Goal: Information Seeking & Learning: Learn about a topic

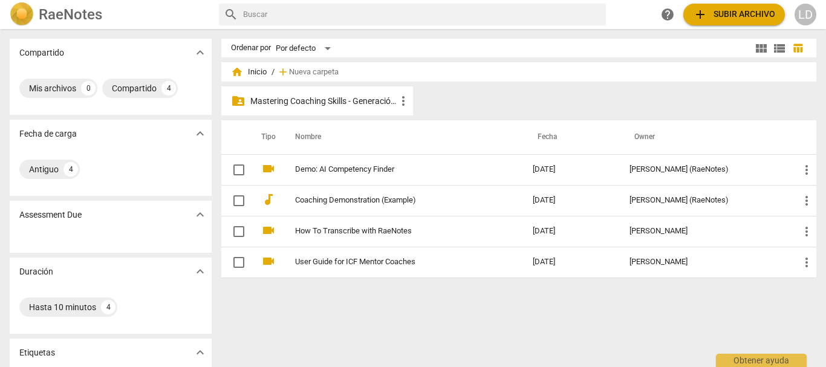
click at [323, 102] on p "Mastering Coaching Skills - Generación 31" at bounding box center [323, 101] width 146 height 13
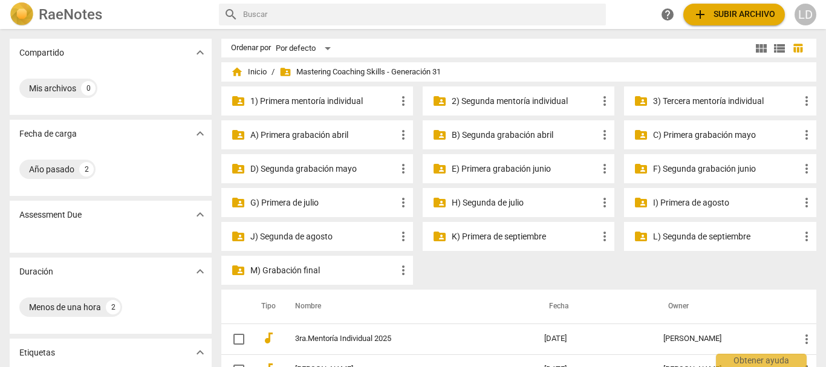
click at [670, 203] on p "I) Primera de agosto" at bounding box center [726, 203] width 146 height 13
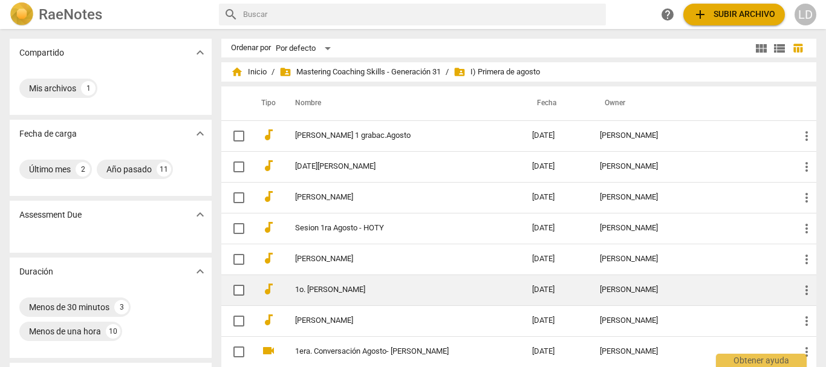
scroll to position [60, 0]
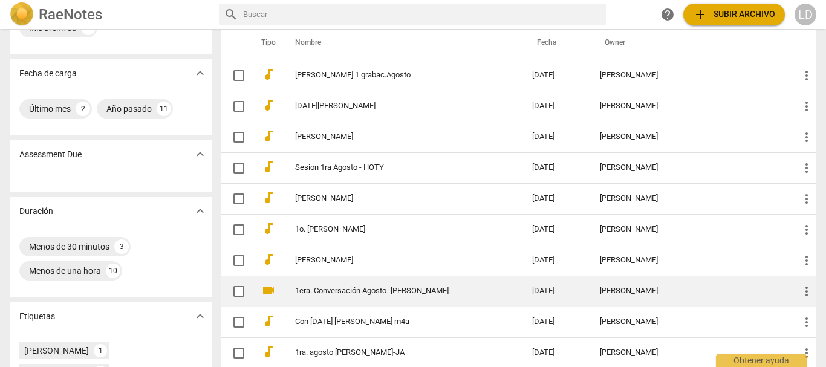
click at [378, 296] on td "1era. Conversación Agosto- [PERSON_NAME]" at bounding box center [402, 291] width 243 height 31
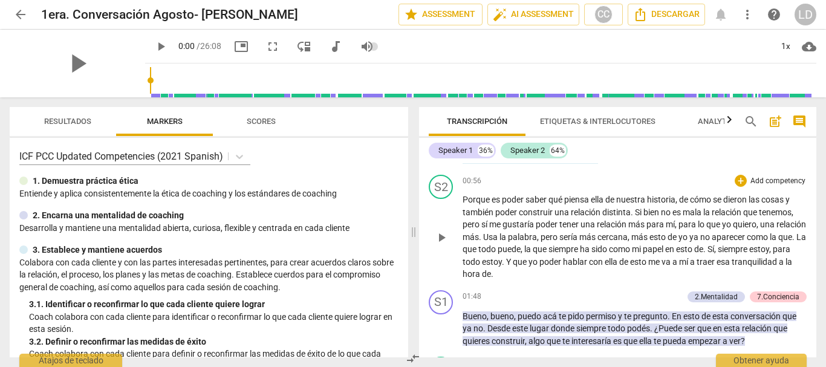
scroll to position [121, 0]
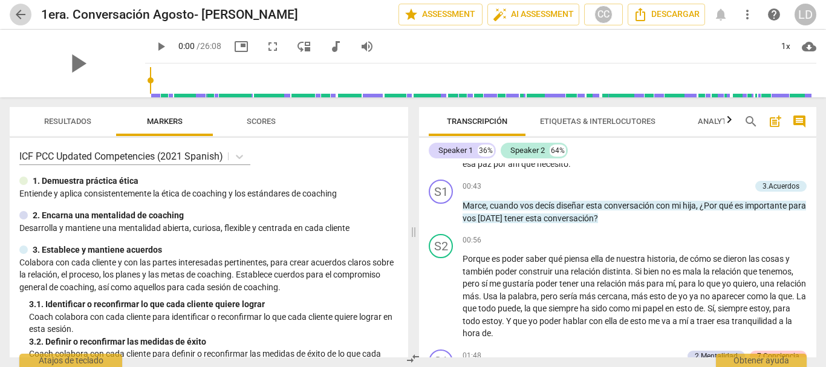
click at [26, 15] on span "arrow_back" at bounding box center [20, 14] width 15 height 15
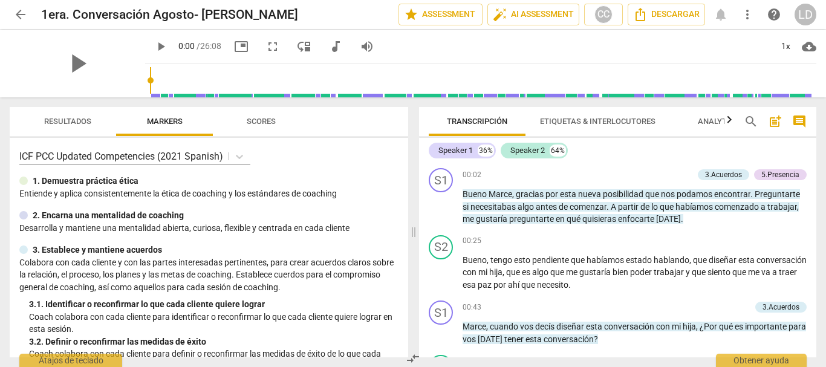
click at [16, 11] on span "arrow_back" at bounding box center [20, 14] width 15 height 15
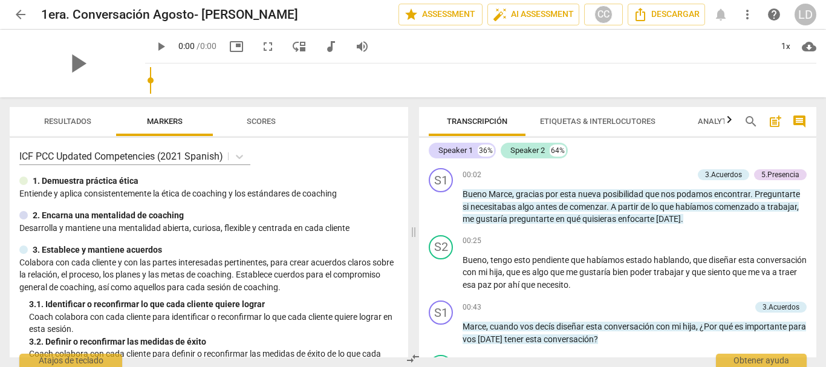
click at [16, 18] on span "arrow_back" at bounding box center [20, 14] width 15 height 15
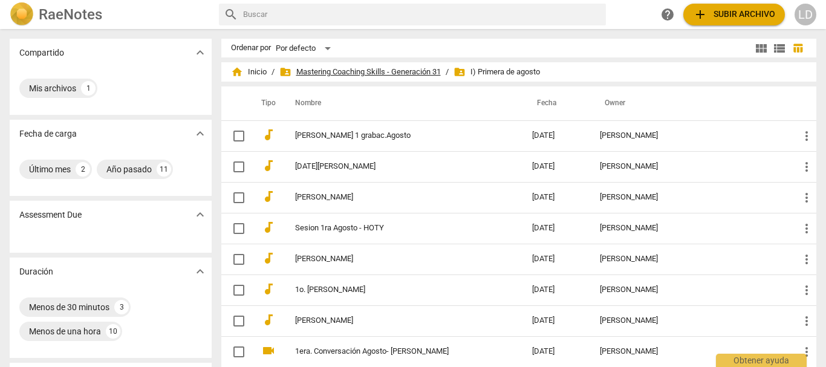
click at [385, 67] on span "folder_shared Mastering Coaching Skills - Generación 31" at bounding box center [360, 72] width 162 height 12
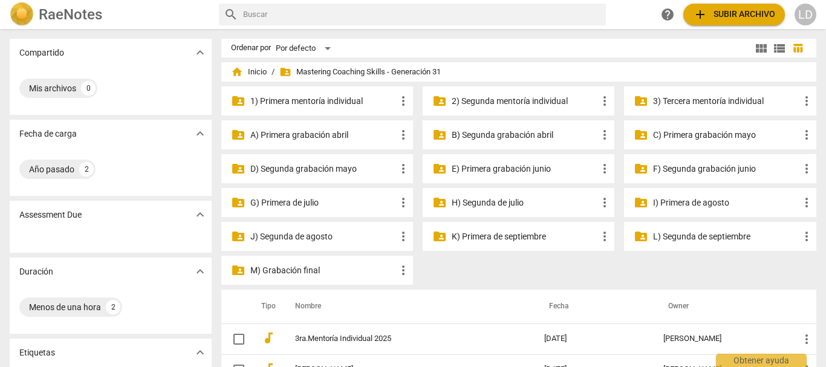
click at [319, 237] on p "J) Segunda de agosto" at bounding box center [323, 236] width 146 height 13
click at [478, 198] on p "H) Segunda de julio" at bounding box center [525, 203] width 146 height 13
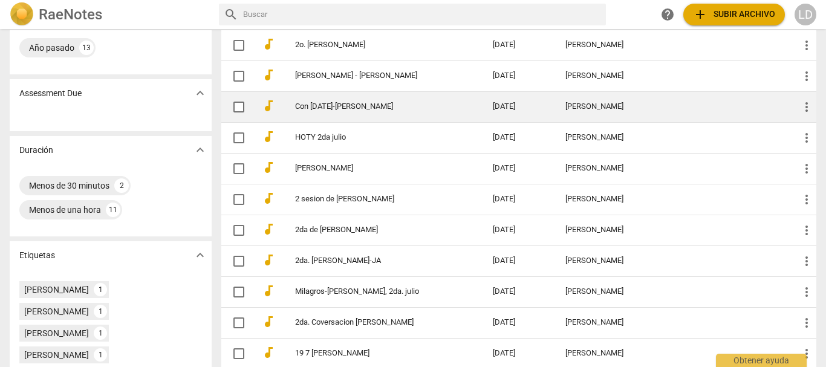
scroll to position [181, 0]
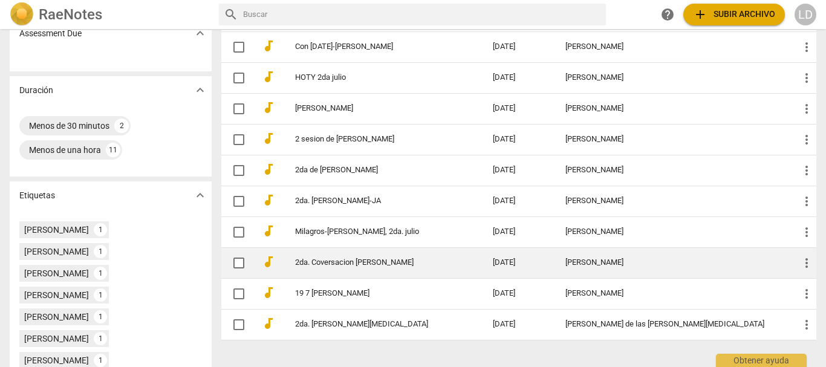
click at [391, 270] on td "2da. Coversacion [PERSON_NAME]" at bounding box center [382, 262] width 203 height 31
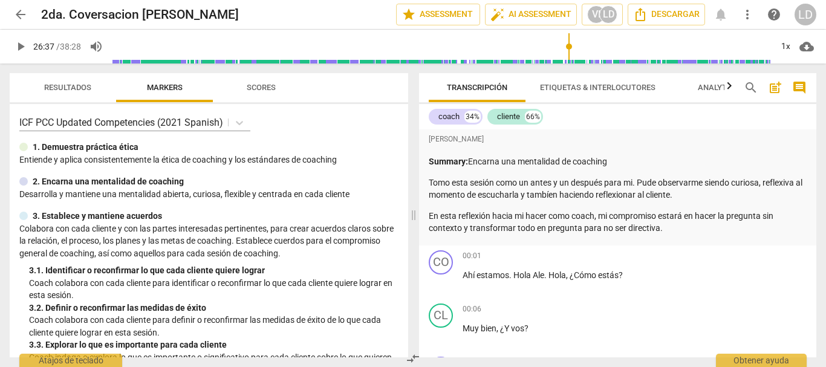
click at [567, 52] on input "range" at bounding box center [442, 46] width 660 height 39
click at [552, 55] on input "range" at bounding box center [442, 46] width 660 height 39
click at [539, 57] on input "range" at bounding box center [442, 46] width 660 height 39
click at [515, 62] on input "range" at bounding box center [442, 46] width 660 height 39
click at [498, 62] on input "range" at bounding box center [442, 46] width 660 height 39
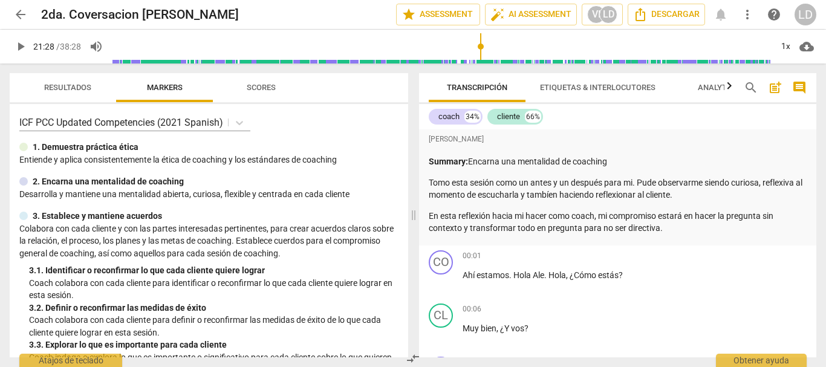
click at [481, 61] on input "range" at bounding box center [442, 46] width 660 height 39
click at [457, 57] on input "range" at bounding box center [442, 46] width 660 height 39
click at [442, 57] on input "range" at bounding box center [442, 46] width 660 height 39
click at [433, 59] on input "range" at bounding box center [442, 46] width 660 height 39
click at [413, 59] on input "range" at bounding box center [442, 46] width 660 height 39
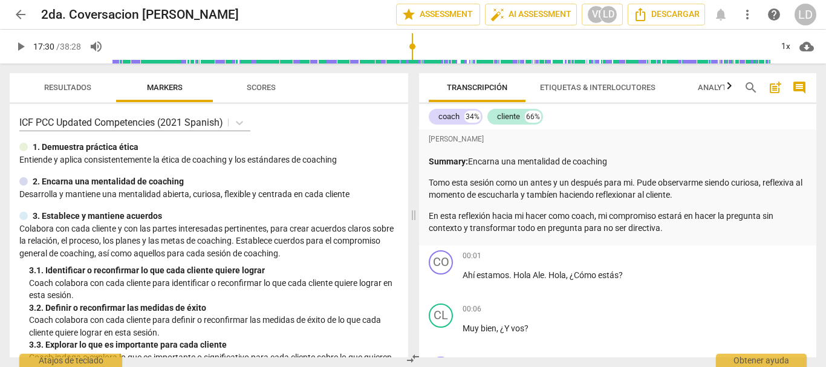
click at [400, 59] on input "range" at bounding box center [442, 46] width 660 height 39
click at [15, 44] on span "play_arrow" at bounding box center [20, 46] width 15 height 15
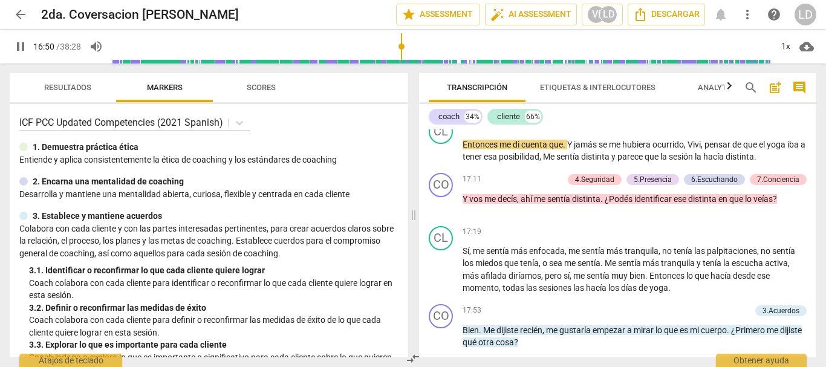
scroll to position [3206, 0]
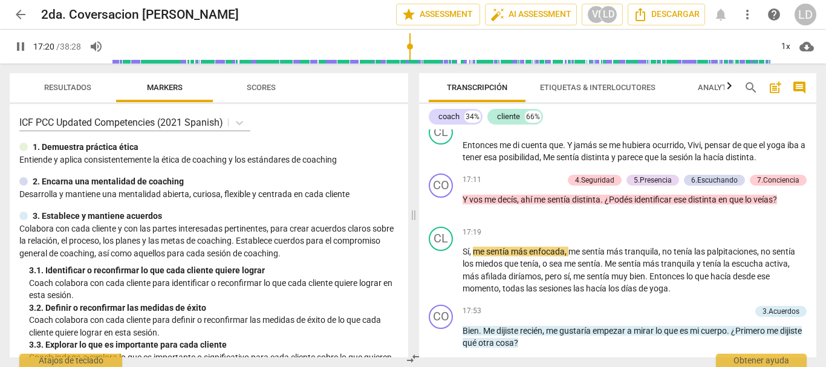
click at [20, 42] on span "pause" at bounding box center [20, 46] width 15 height 15
type input "1041"
click at [802, 93] on span "comment" at bounding box center [799, 87] width 15 height 15
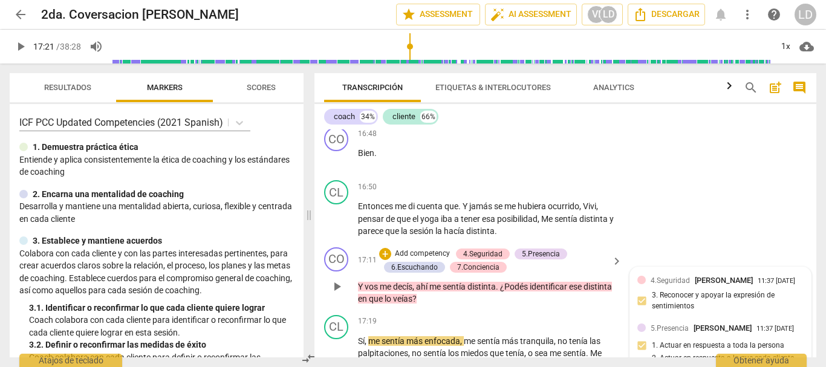
scroll to position [3618, 0]
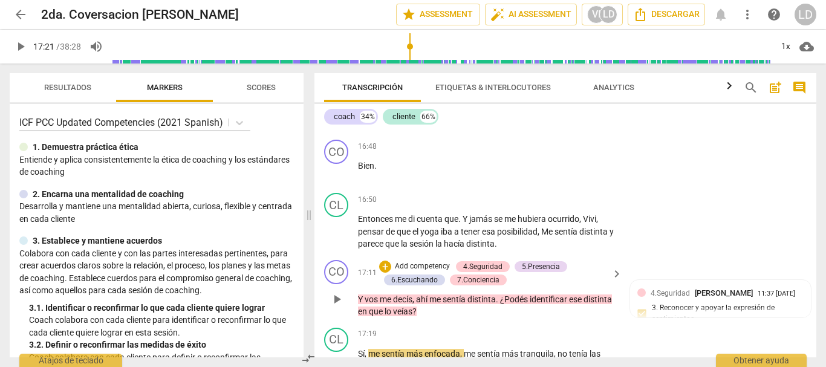
click at [420, 272] on p "Add competency" at bounding box center [422, 266] width 57 height 11
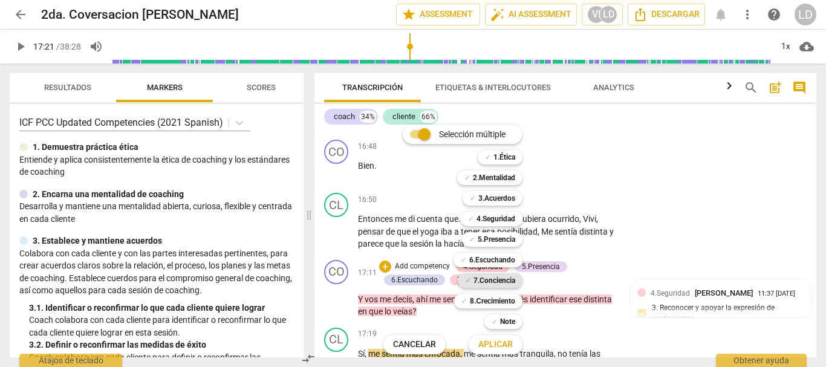
click at [486, 281] on b "7.Conciencia" at bounding box center [495, 280] width 42 height 15
click at [503, 257] on b "6.Escuchando" at bounding box center [492, 260] width 46 height 15
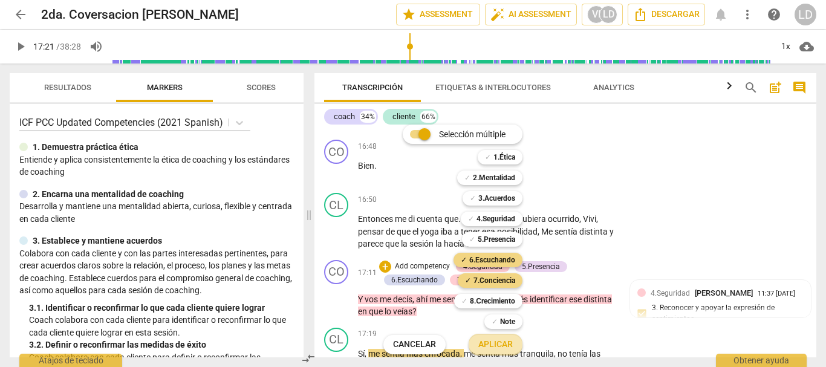
click at [498, 347] on span "Aplicar" at bounding box center [495, 345] width 34 height 12
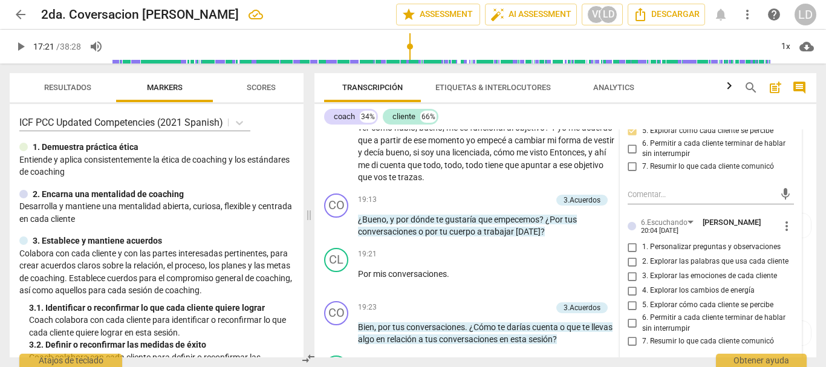
scroll to position [4207, 0]
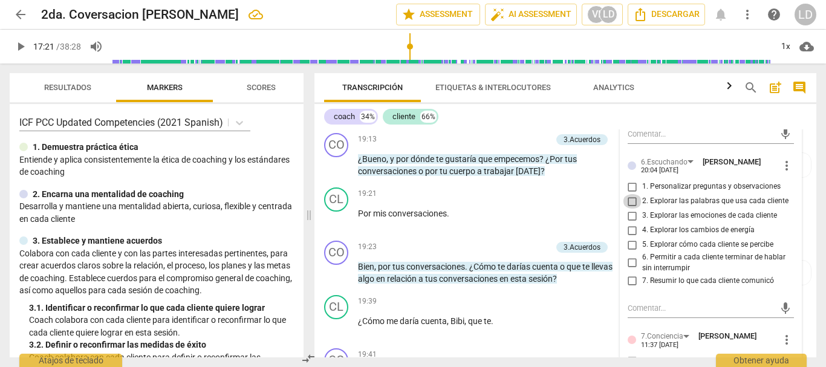
click at [629, 209] on input "2. Explorar las palabras que usa cada cliente" at bounding box center [632, 201] width 19 height 15
checkbox input "true"
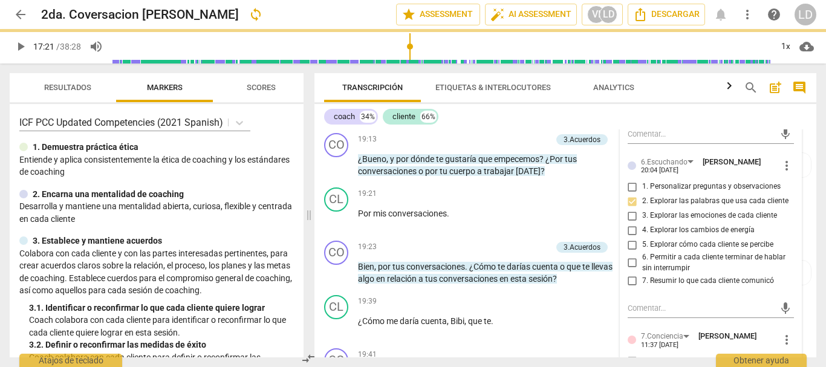
click at [628, 252] on input "5. Explorar cómo cada cliente se percibe" at bounding box center [632, 245] width 19 height 15
checkbox input "true"
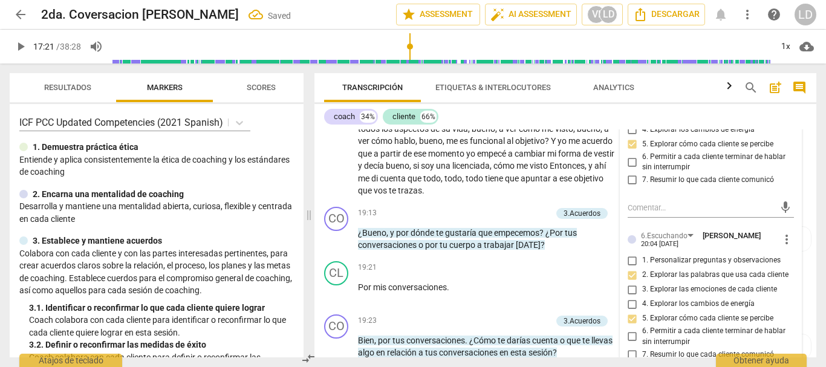
scroll to position [4146, 0]
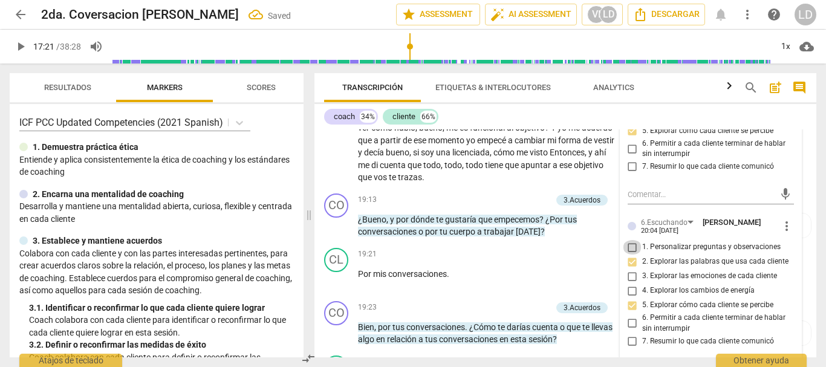
click at [632, 255] on input "1. Personalizar preguntas y observaciones" at bounding box center [632, 247] width 19 height 15
checkbox input "true"
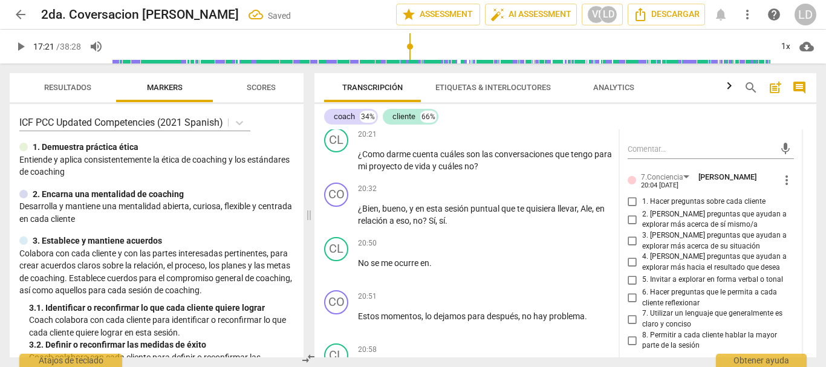
scroll to position [4630, 0]
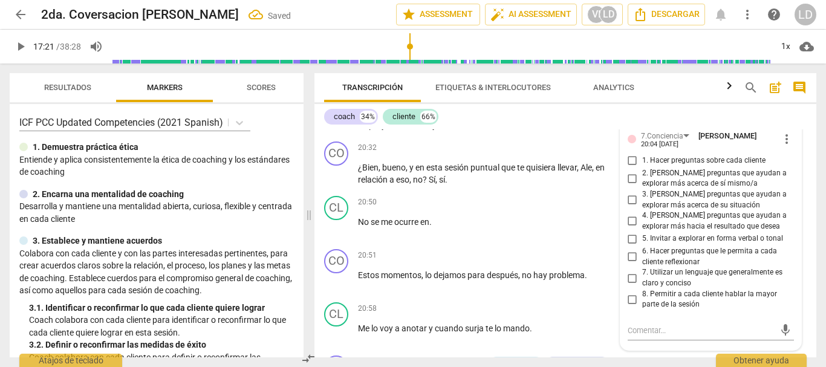
click at [627, 186] on input "2. [PERSON_NAME] preguntas que ayudan a explorar más acerca de sí mismo/a" at bounding box center [632, 178] width 19 height 15
checkbox input "true"
click at [627, 264] on input "6. Hacer preguntas que le permita a cada cliente reflexionar" at bounding box center [632, 257] width 19 height 15
checkbox input "true"
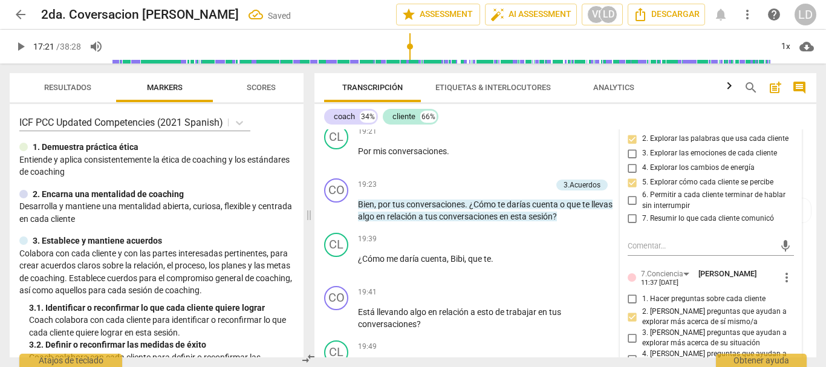
scroll to position [4267, 0]
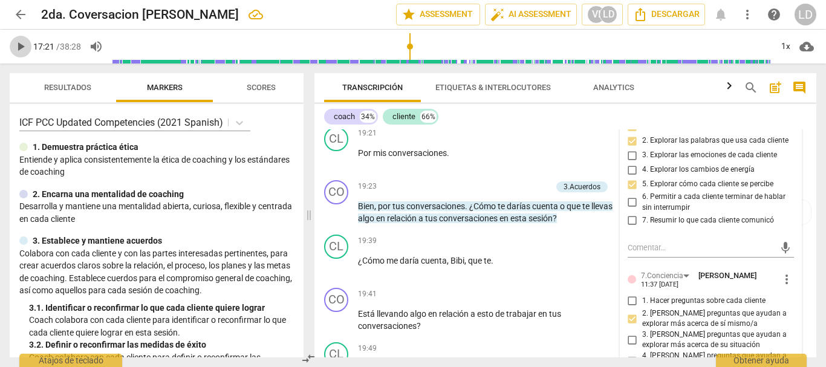
click at [19, 41] on span "play_arrow" at bounding box center [20, 46] width 15 height 15
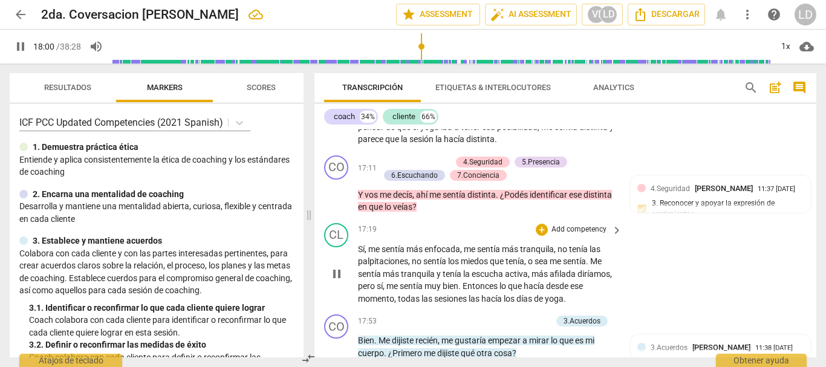
scroll to position [3783, 0]
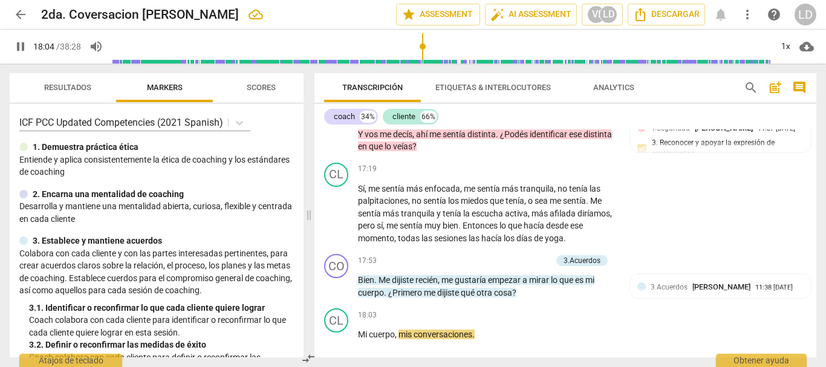
click at [23, 50] on span "pause" at bounding box center [20, 46] width 15 height 15
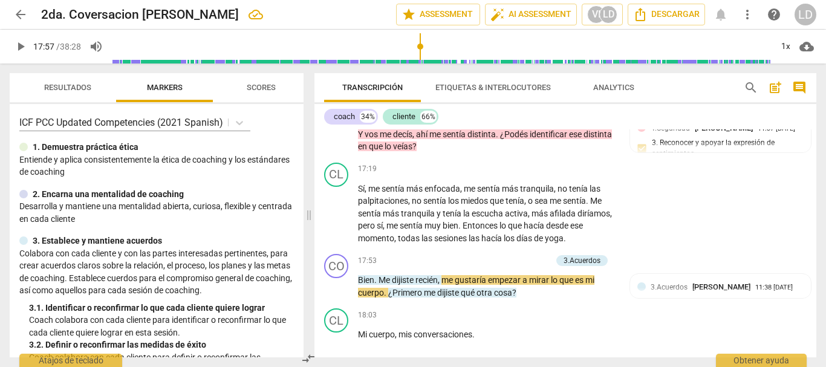
click at [421, 39] on input "range" at bounding box center [442, 46] width 660 height 39
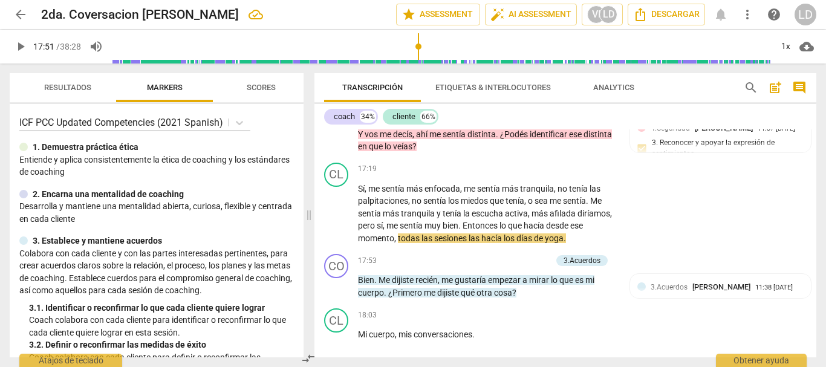
click at [419, 42] on input "range" at bounding box center [442, 46] width 660 height 39
click at [19, 38] on button "play_arrow" at bounding box center [21, 47] width 22 height 22
click at [13, 45] on span "pause" at bounding box center [20, 46] width 15 height 15
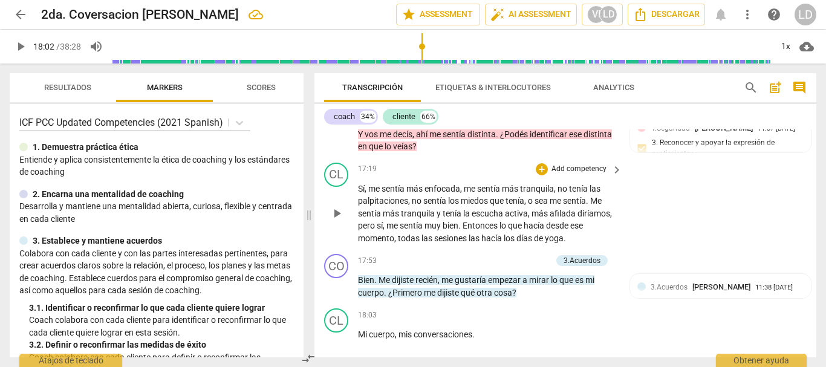
type input "1083"
click at [544, 267] on p "Add competency" at bounding box center [522, 261] width 57 height 11
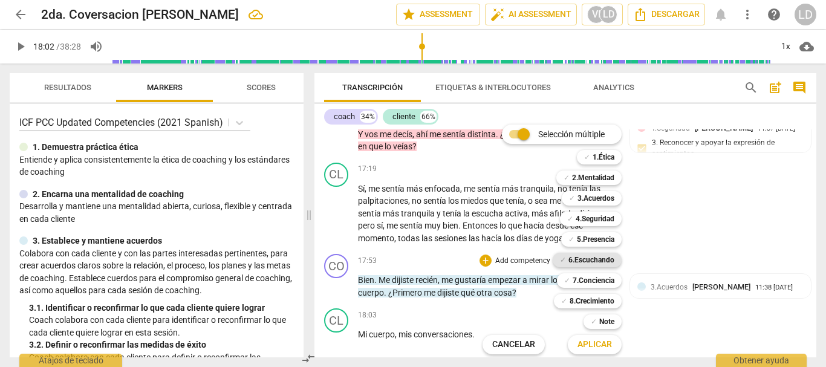
click at [603, 258] on b "6.Escuchando" at bounding box center [592, 260] width 46 height 15
click at [588, 347] on span "Aplicar" at bounding box center [595, 345] width 34 height 12
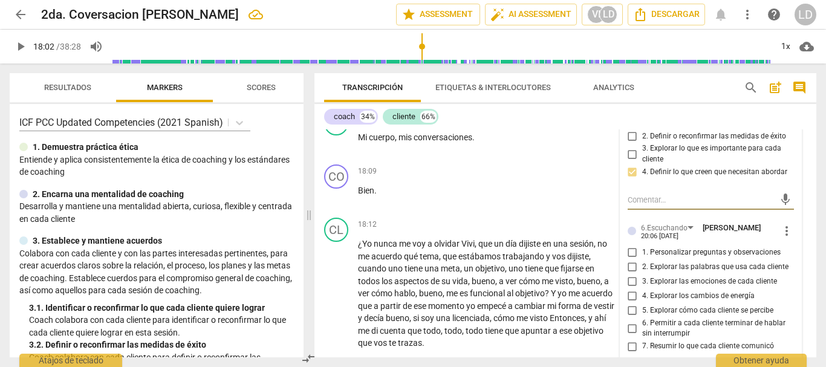
scroll to position [4010, 0]
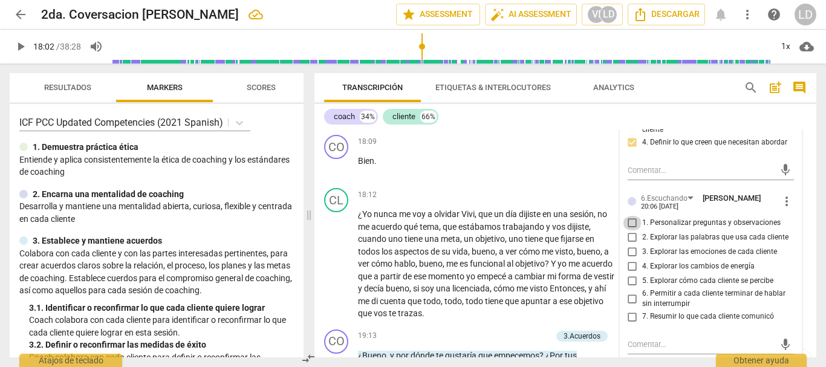
click at [629, 230] on input "1. Personalizar preguntas y observaciones" at bounding box center [632, 223] width 19 height 15
checkbox input "true"
click at [630, 245] on input "2. Explorar las palabras que usa cada cliente" at bounding box center [632, 237] width 19 height 15
checkbox input "true"
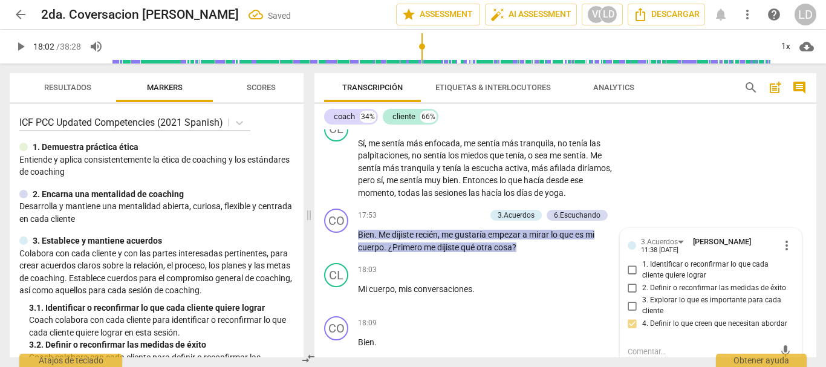
scroll to position [3889, 0]
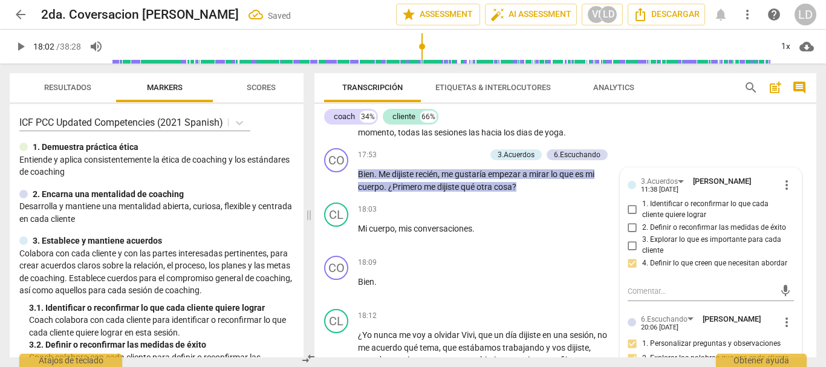
click at [774, 144] on div "CL play_arrow pause 17:19 + Add competency keyboard_arrow_right Sí , me sentía …" at bounding box center [566, 98] width 502 height 92
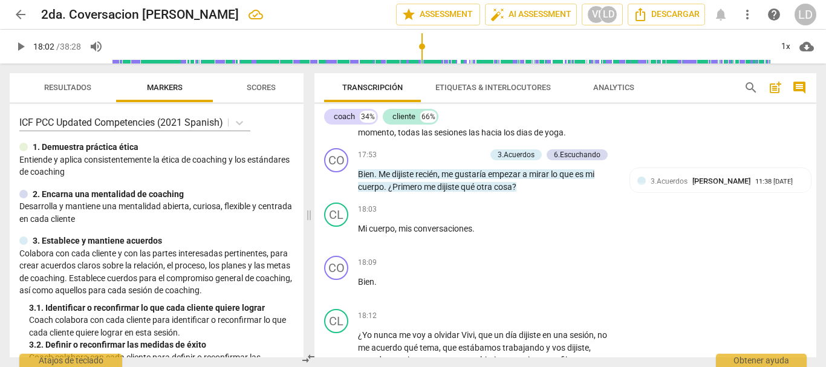
click at [25, 48] on span "play_arrow" at bounding box center [20, 46] width 15 height 15
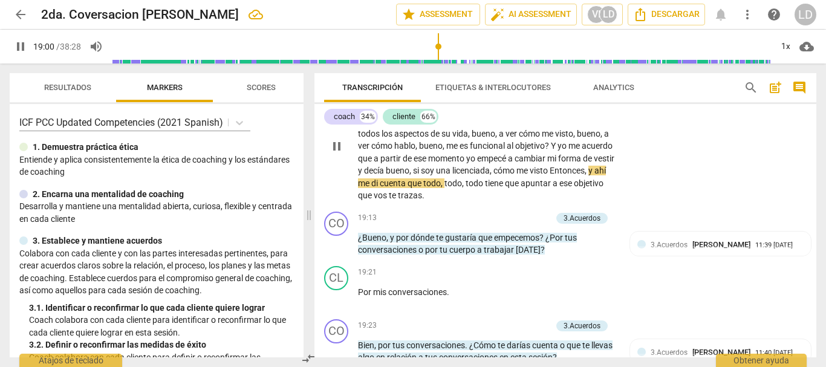
scroll to position [4131, 0]
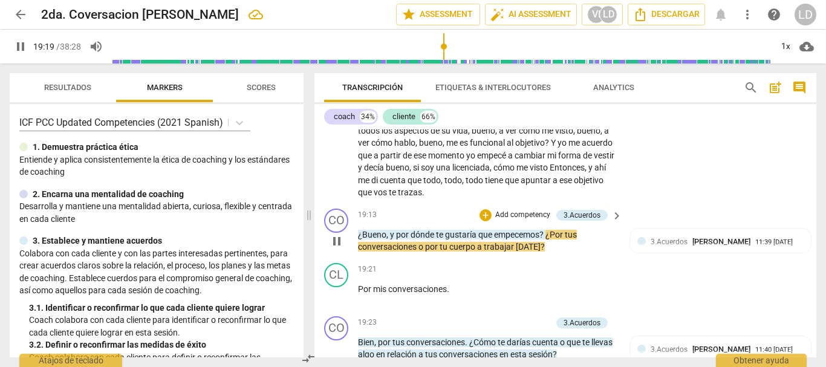
click at [533, 221] on p "Add competency" at bounding box center [522, 215] width 57 height 11
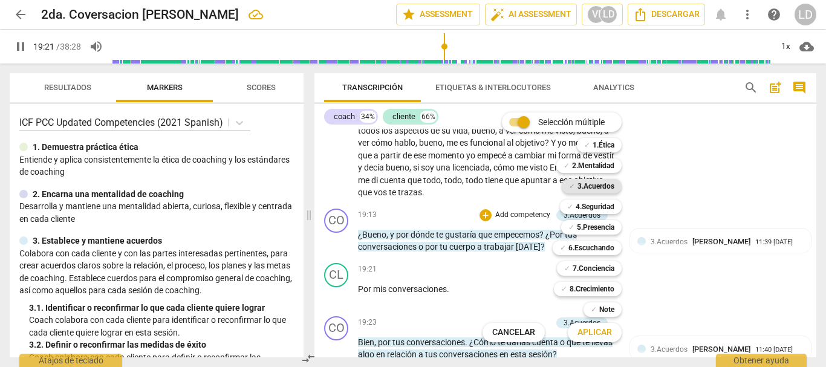
click at [599, 186] on b "3.Acuerdos" at bounding box center [596, 186] width 37 height 15
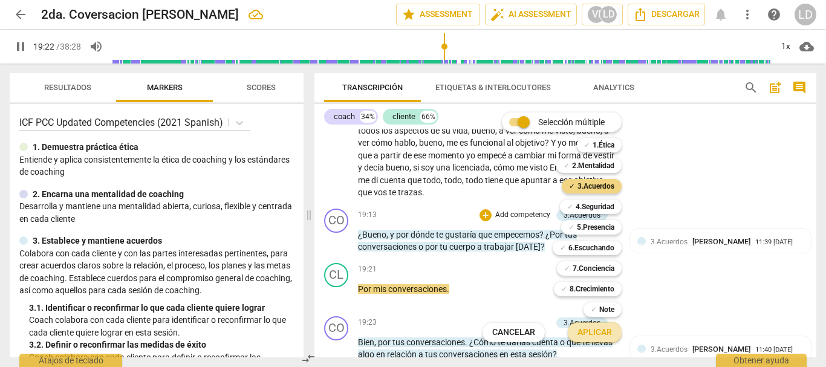
click at [601, 332] on span "Aplicar" at bounding box center [595, 333] width 34 height 12
type input "1163"
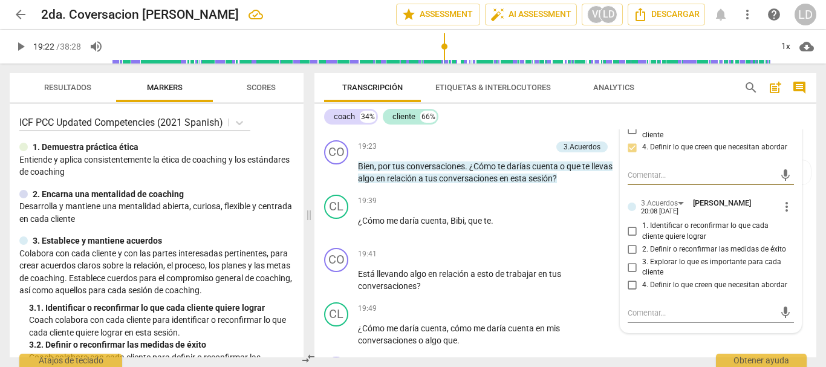
scroll to position [4312, 0]
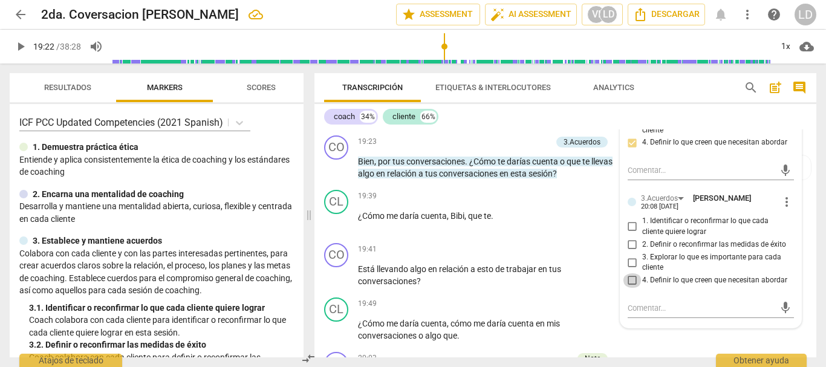
click at [627, 288] on input "4. Definir lo que creen que necesitan abordar" at bounding box center [632, 280] width 19 height 15
checkbox input "true"
click at [807, 256] on div "CO play_arrow pause 19:41 + Add competency keyboard_arrow_right Está llevando a…" at bounding box center [566, 265] width 502 height 54
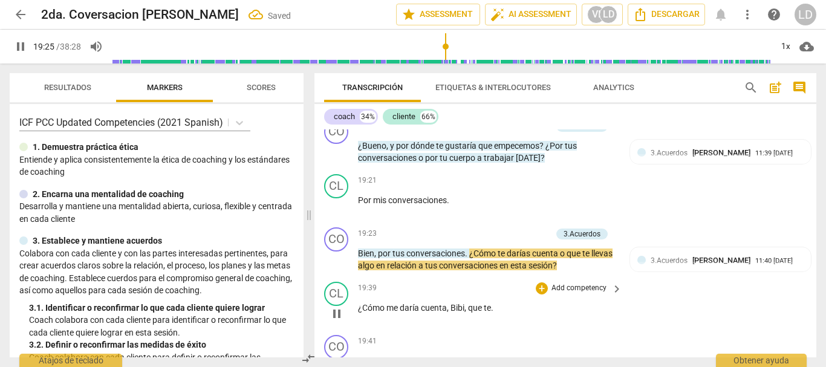
scroll to position [4191, 0]
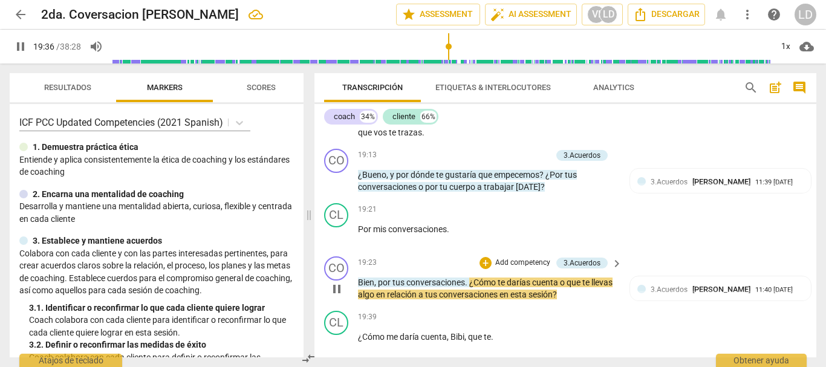
click at [520, 269] on p "Add competency" at bounding box center [522, 263] width 57 height 11
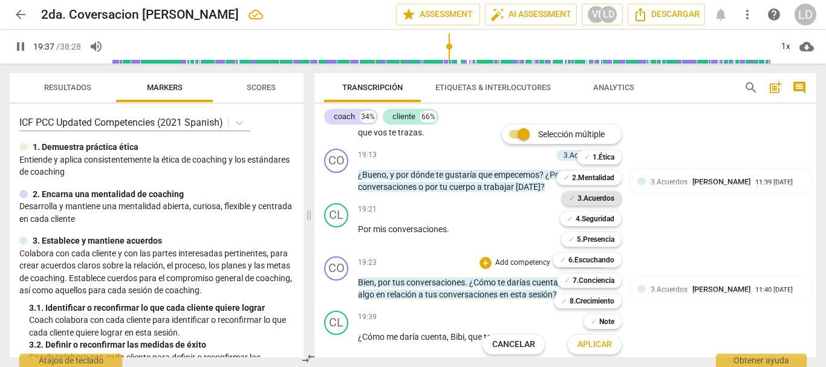
click at [607, 195] on b "3.Acuerdos" at bounding box center [596, 198] width 37 height 15
click at [604, 345] on span "Aplicar" at bounding box center [595, 345] width 34 height 12
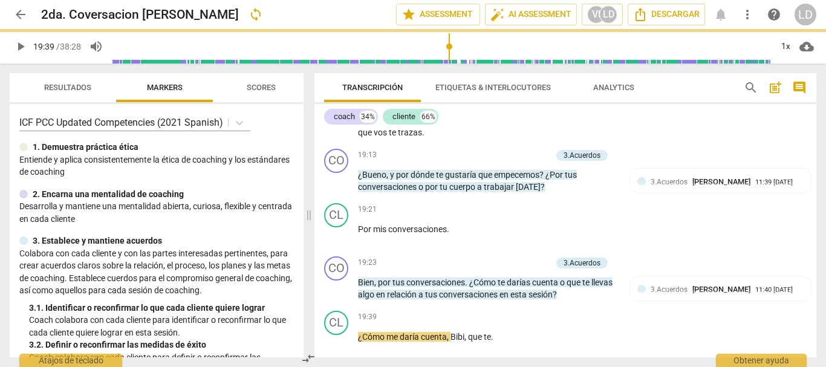
type input "1179"
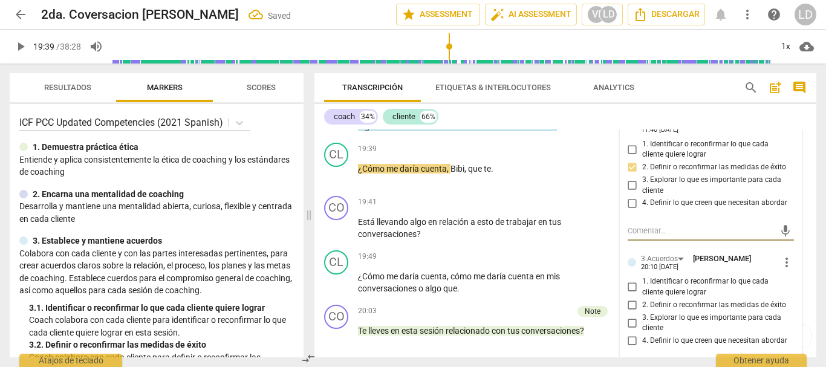
scroll to position [4420, 0]
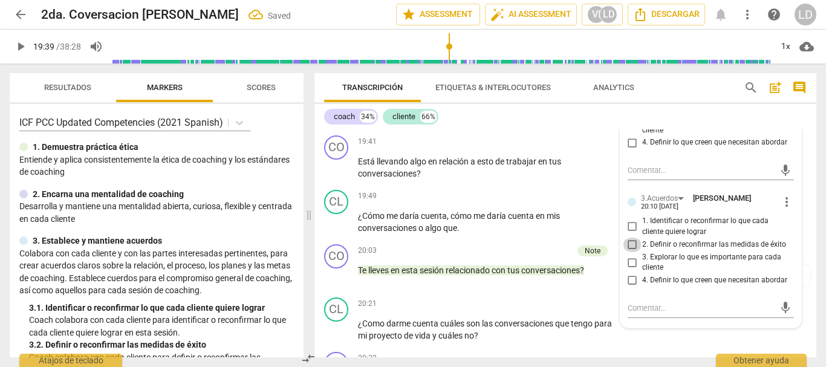
click at [629, 252] on input "2. Definir o reconfirmar las medidas de éxito" at bounding box center [632, 245] width 19 height 15
checkbox input "true"
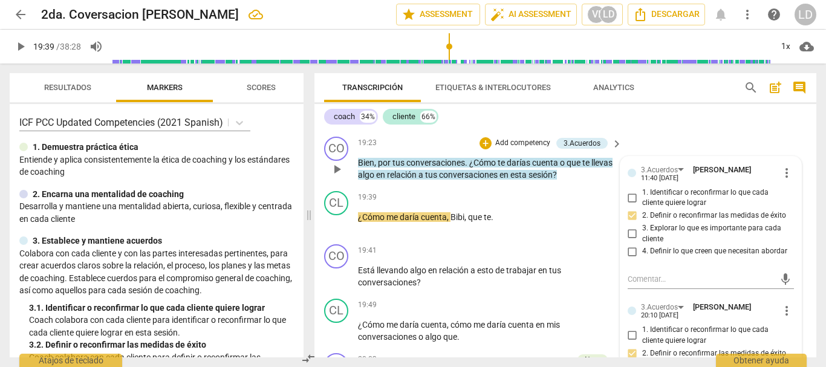
scroll to position [4299, 0]
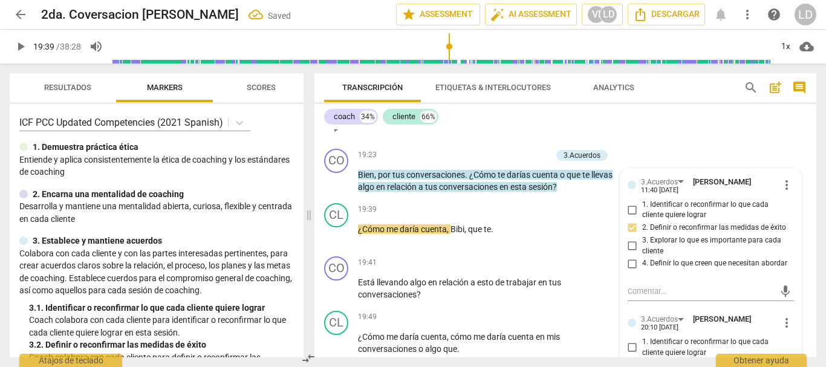
click at [799, 144] on div "CL play_arrow pause 19:21 + Add competency keyboard_arrow_right Por mis convers…" at bounding box center [566, 117] width 502 height 53
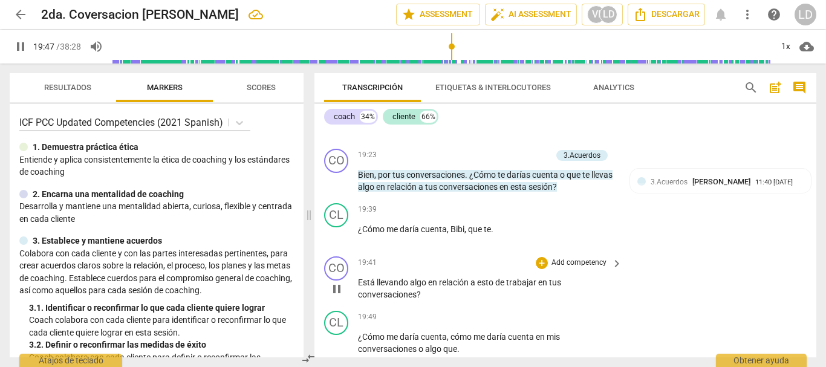
click at [569, 269] on p "Add competency" at bounding box center [578, 263] width 57 height 11
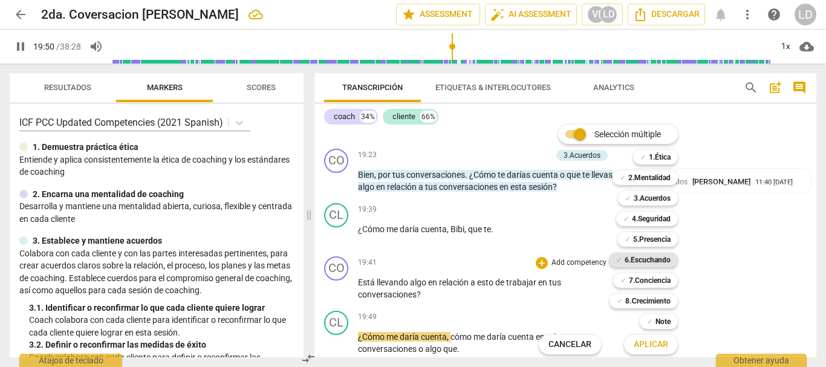
click at [656, 261] on b "6.Escuchando" at bounding box center [648, 260] width 46 height 15
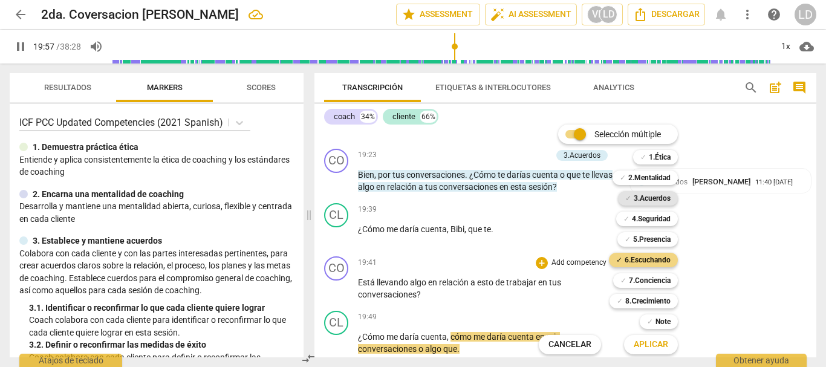
click at [653, 200] on b "3.Acuerdos" at bounding box center [652, 198] width 37 height 15
click at [655, 264] on b "6.Escuchando" at bounding box center [648, 260] width 46 height 15
click at [652, 347] on span "Aplicar" at bounding box center [651, 345] width 34 height 12
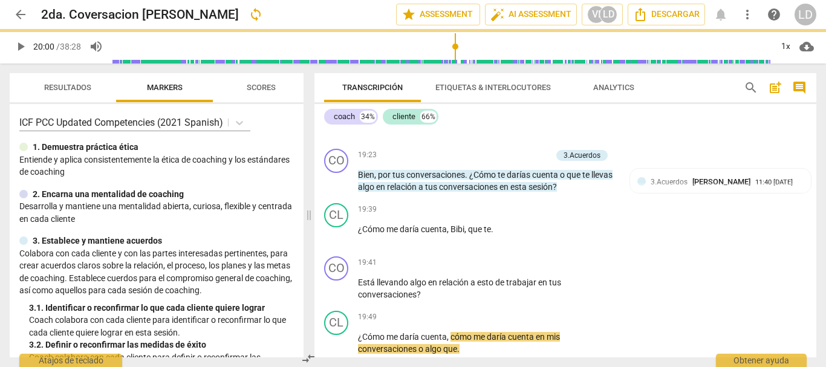
type input "1200"
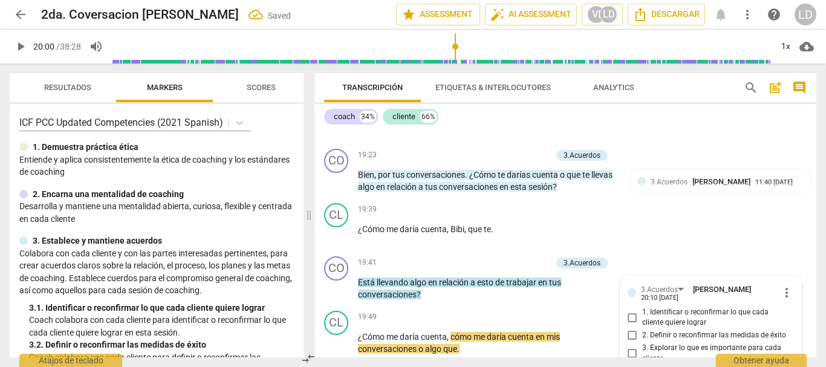
scroll to position [4467, 0]
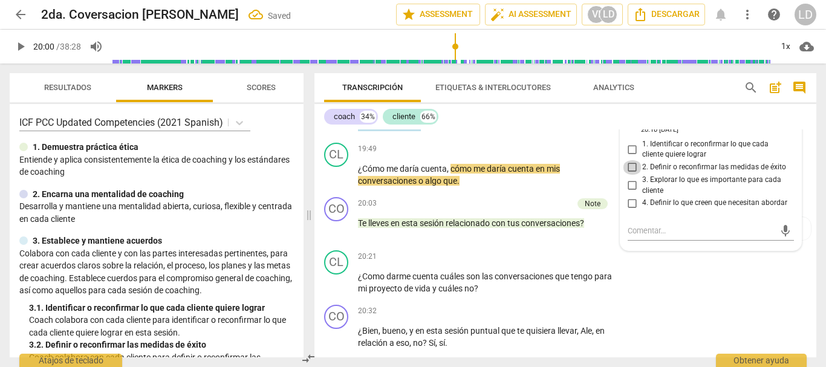
click at [627, 175] on input "2. Definir o reconfirmar las medidas de éxito" at bounding box center [632, 167] width 19 height 15
checkbox input "true"
click at [808, 192] on div "CL play_arrow pause 19:49 + Add competency keyboard_arrow_right ¿Cómo me daría …" at bounding box center [566, 165] width 502 height 54
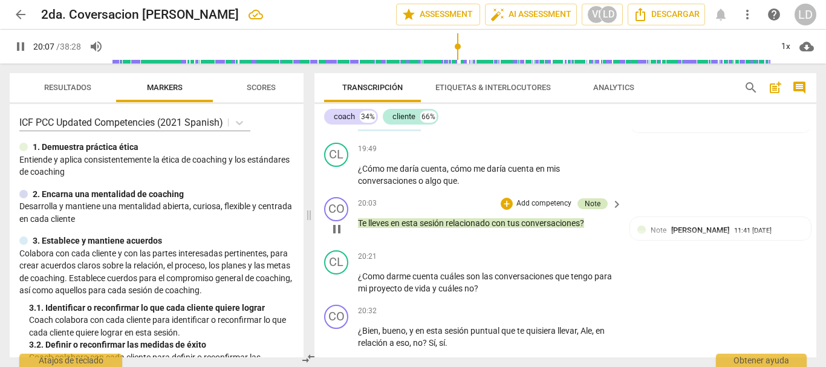
click at [594, 209] on div "Note" at bounding box center [593, 203] width 16 height 11
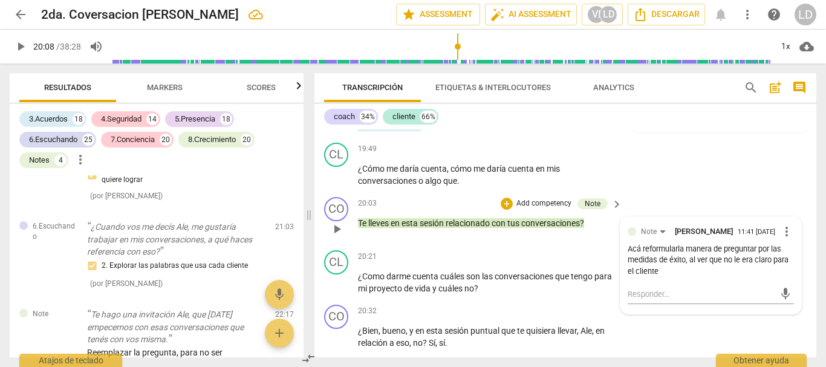
scroll to position [11398, 0]
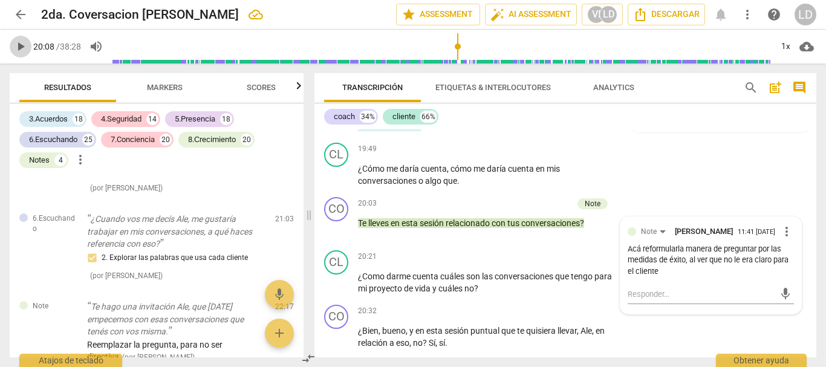
click at [27, 39] on span "play_arrow" at bounding box center [20, 46] width 15 height 15
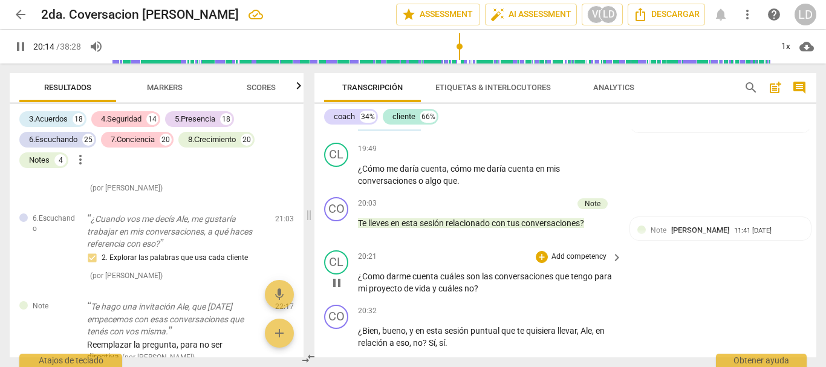
scroll to position [4527, 0]
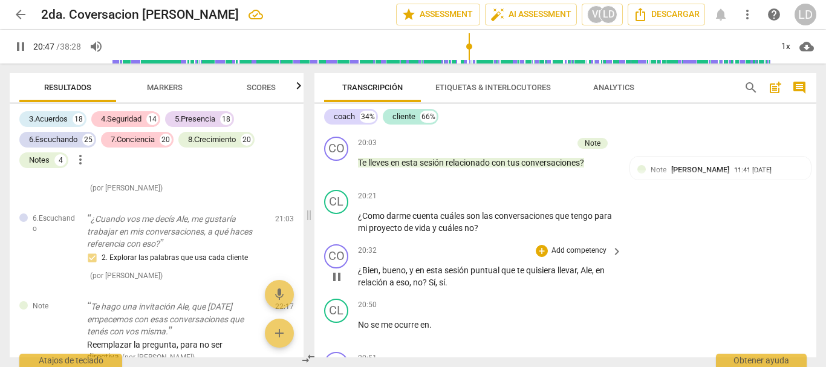
click at [586, 256] on p "Add competency" at bounding box center [578, 251] width 57 height 11
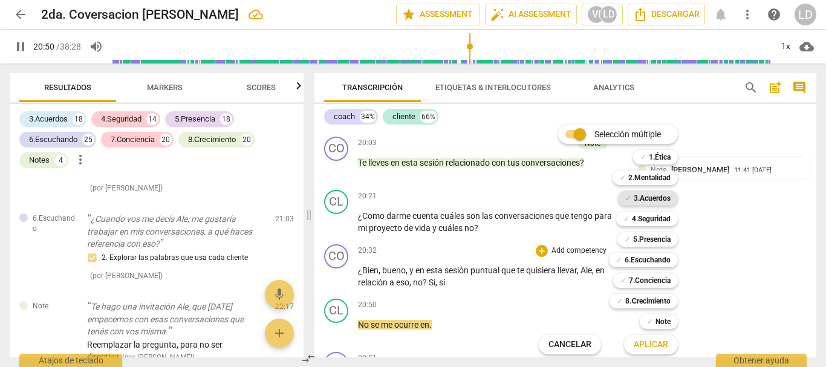
click at [644, 200] on b "3.Acuerdos" at bounding box center [652, 198] width 37 height 15
click at [639, 342] on span "Aplicar" at bounding box center [651, 345] width 34 height 12
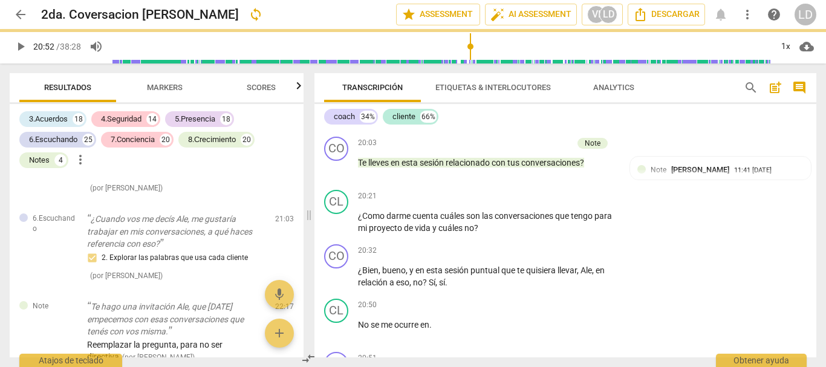
type input "1252"
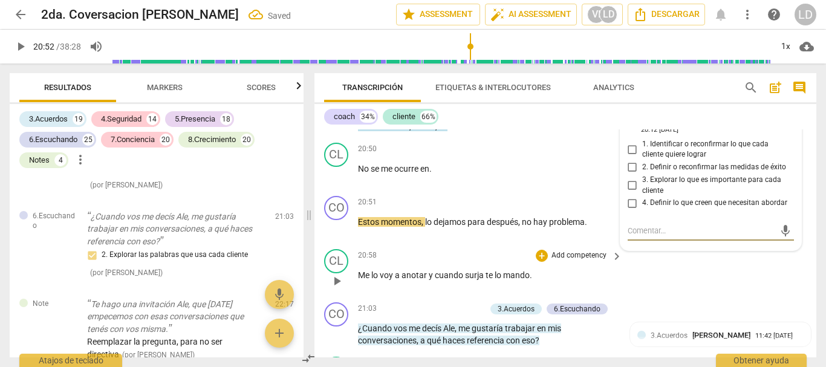
scroll to position [11475, 0]
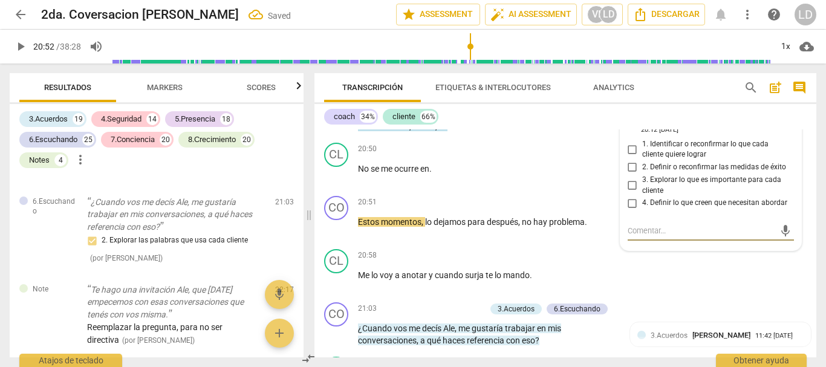
click at [627, 175] on input "2. Definir o reconfirmar las medidas de éxito" at bounding box center [632, 167] width 19 height 15
checkbox input "true"
click at [803, 177] on div "CL play_arrow pause 20:50 + Add competency keyboard_arrow_right No se me ocurre…" at bounding box center [566, 164] width 502 height 53
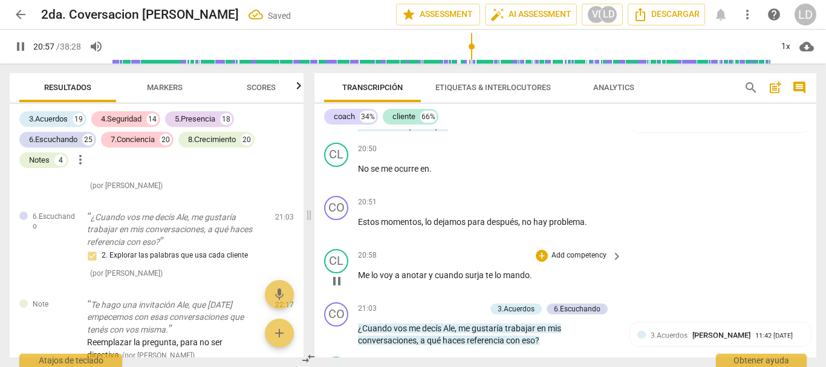
scroll to position [4744, 0]
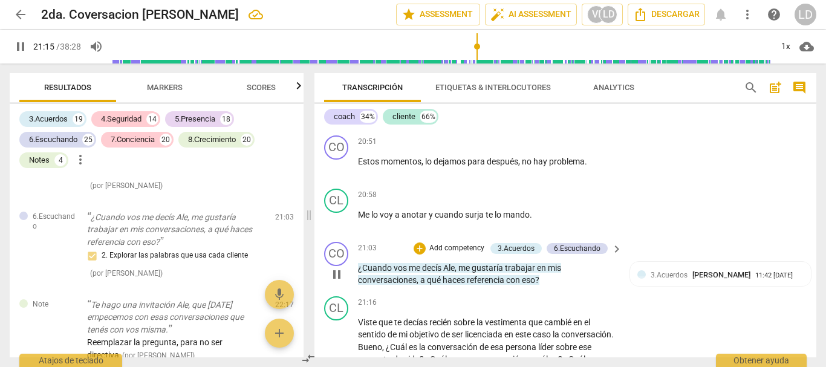
click at [463, 254] on p "Add competency" at bounding box center [456, 248] width 57 height 11
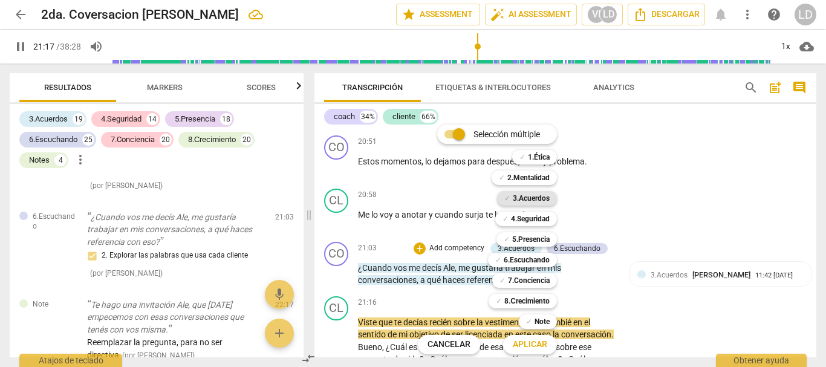
click at [539, 200] on b "3.Acuerdos" at bounding box center [531, 198] width 37 height 15
click at [534, 217] on b "4.Seguridad" at bounding box center [530, 219] width 39 height 15
click at [539, 221] on b "4.Seguridad" at bounding box center [530, 219] width 39 height 15
click at [536, 259] on b "6.Escuchando" at bounding box center [527, 260] width 46 height 15
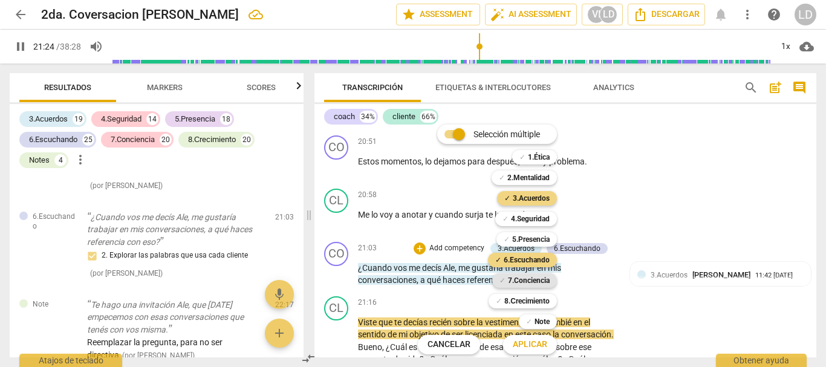
click at [536, 279] on b "7.Conciencia" at bounding box center [529, 280] width 42 height 15
click at [544, 345] on span "Aplicar" at bounding box center [530, 345] width 34 height 12
type input "1285"
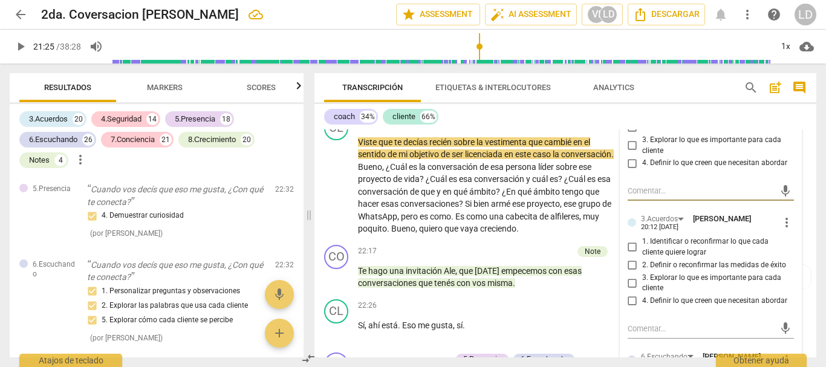
scroll to position [4958, 0]
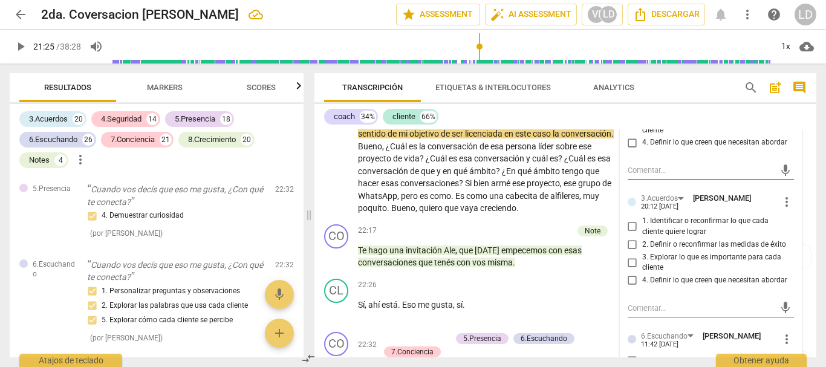
click at [629, 234] on input "1. Identificar o reconfirmar lo que cada cliente quiere lograr" at bounding box center [632, 227] width 19 height 15
checkbox input "true"
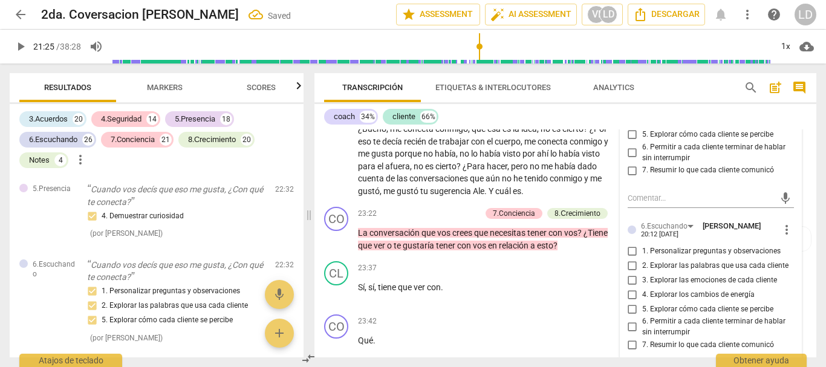
scroll to position [5260, 0]
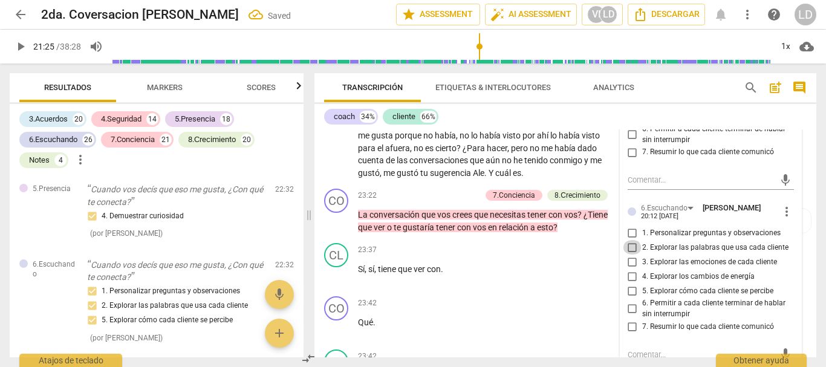
click at [626, 255] on input "2. Explorar las palabras que usa cada cliente" at bounding box center [632, 247] width 19 height 15
checkbox input "true"
click at [627, 239] on input "1. Personalizar preguntas y observaciones" at bounding box center [632, 233] width 19 height 15
checkbox input "true"
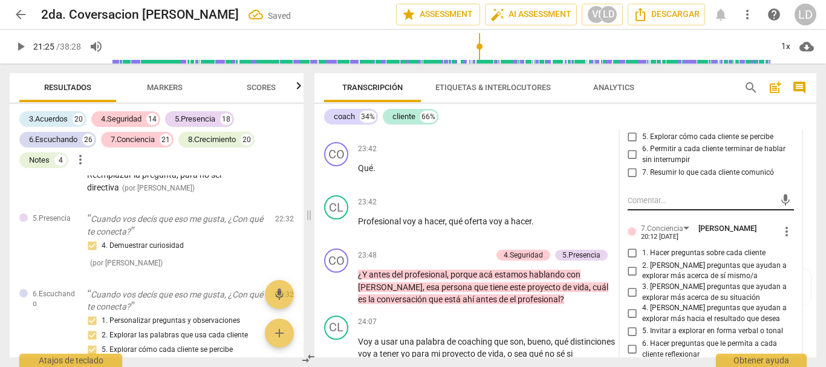
scroll to position [5442, 0]
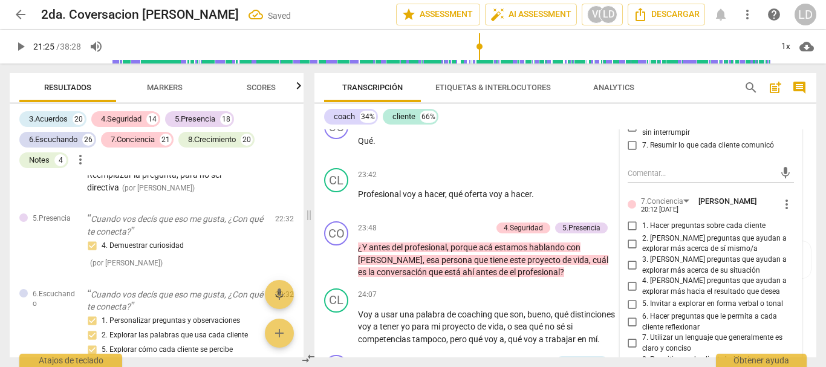
click at [627, 234] on input "1. Hacer preguntas sobre cada cliente" at bounding box center [632, 226] width 19 height 15
checkbox input "true"
click at [629, 251] on input "2. [PERSON_NAME] preguntas que ayudan a explorar más acerca de sí mismo/a" at bounding box center [632, 244] width 19 height 15
checkbox input "true"
click at [630, 273] on input "3. [PERSON_NAME] preguntas que ayudan a explorar más acerca de su situación" at bounding box center [632, 265] width 19 height 15
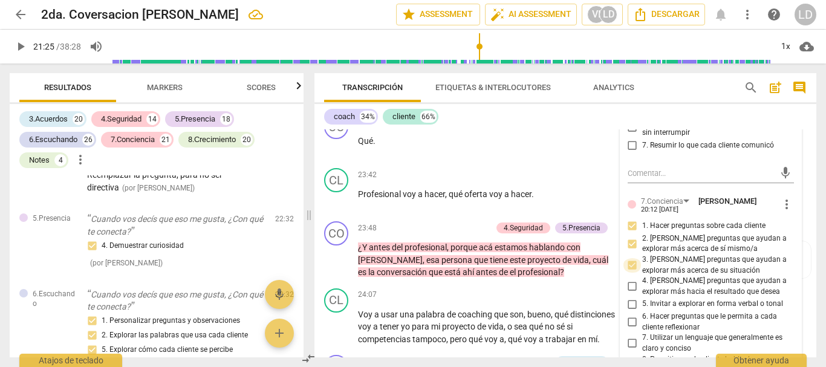
click at [632, 273] on input "3. [PERSON_NAME] preguntas que ayudan a explorar más acerca de su situación" at bounding box center [632, 265] width 19 height 15
click at [629, 273] on input "3. [PERSON_NAME] preguntas que ayudan a explorar más acerca de su situación" at bounding box center [632, 265] width 19 height 15
checkbox input "false"
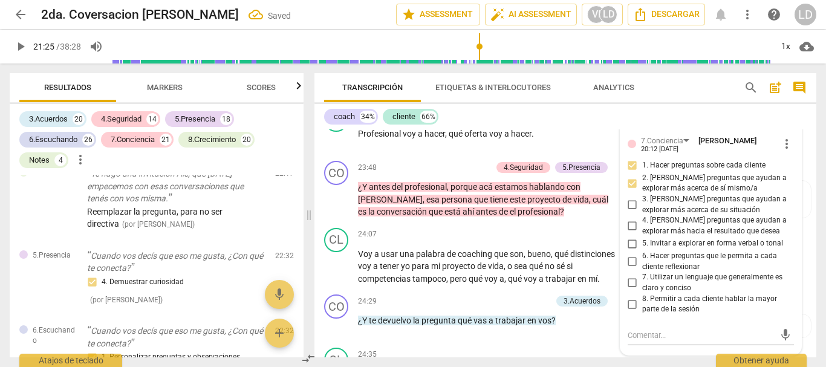
click at [629, 269] on input "6. Hacer preguntas que le permita a cada cliente reflexionar" at bounding box center [632, 262] width 19 height 15
checkbox input "true"
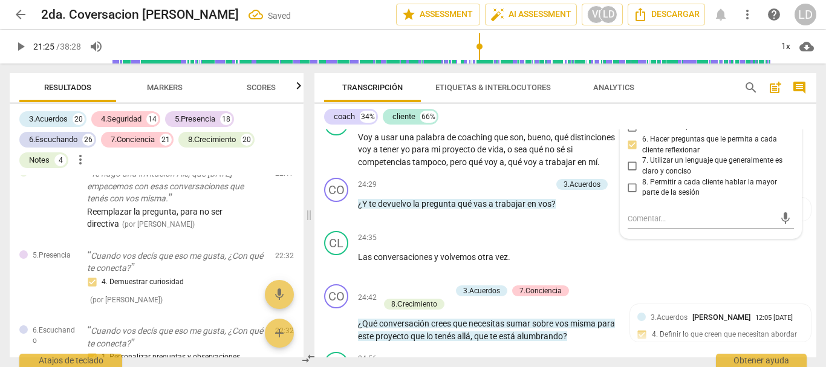
scroll to position [5623, 0]
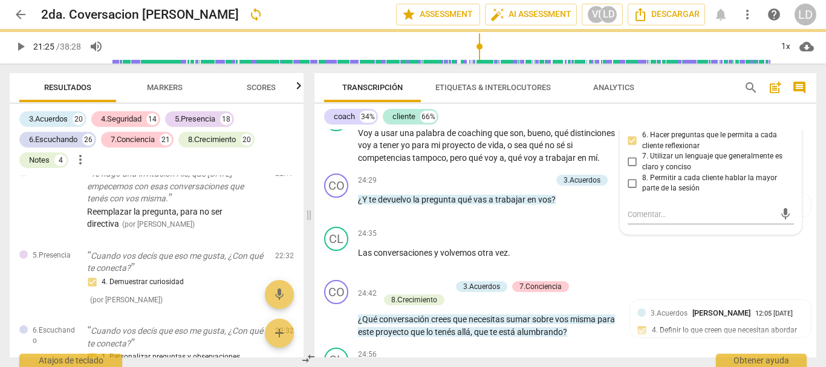
click at [804, 169] on div "CL play_arrow pause 24:07 + Add competency keyboard_arrow_right Voy a usar una …" at bounding box center [566, 135] width 502 height 67
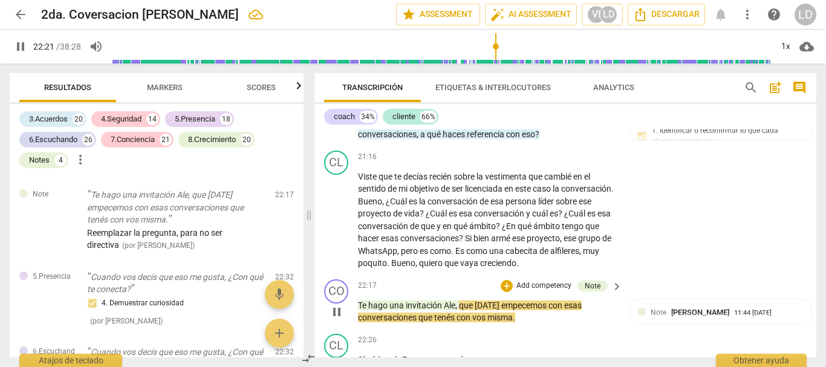
scroll to position [4925, 0]
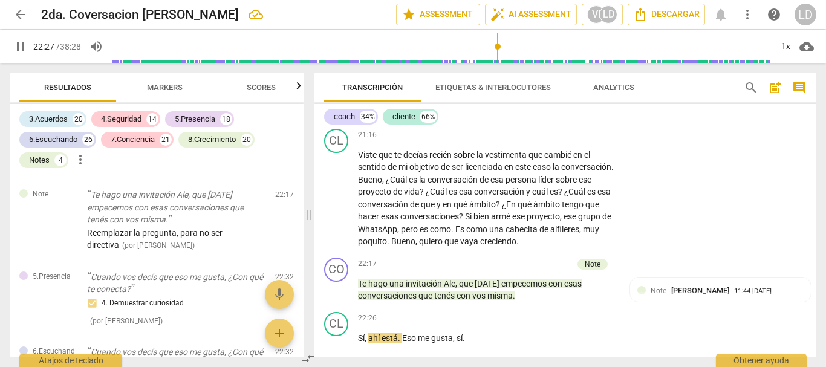
click at [26, 50] on span "pause" at bounding box center [20, 46] width 15 height 15
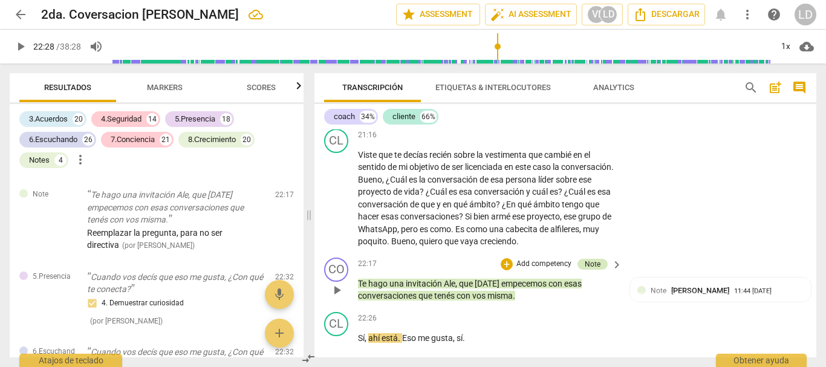
click at [591, 270] on div "Note" at bounding box center [593, 264] width 16 height 11
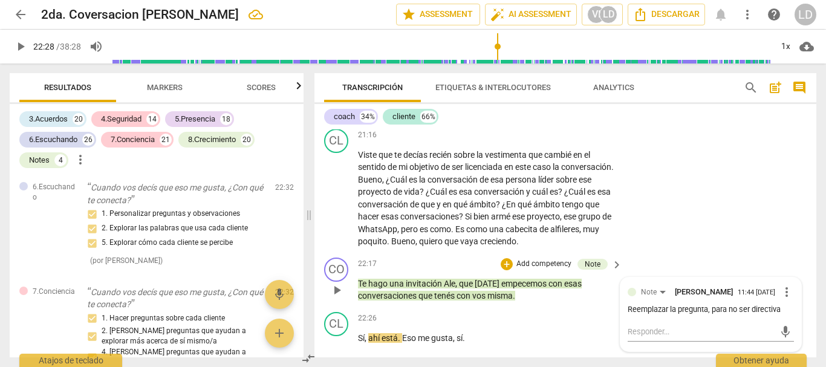
scroll to position [4985, 0]
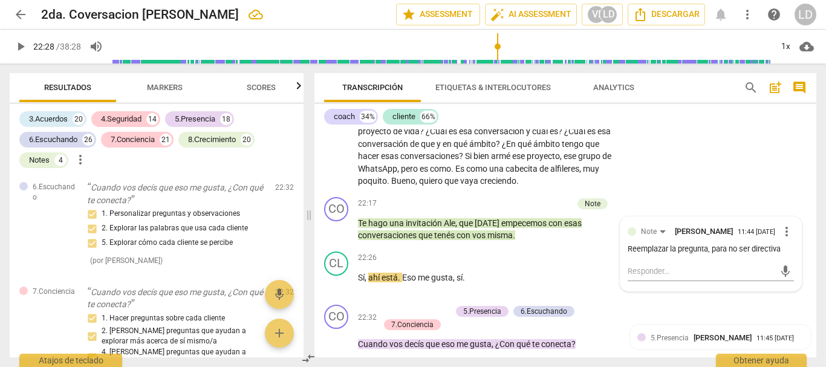
click at [15, 45] on span "play_arrow" at bounding box center [20, 46] width 15 height 15
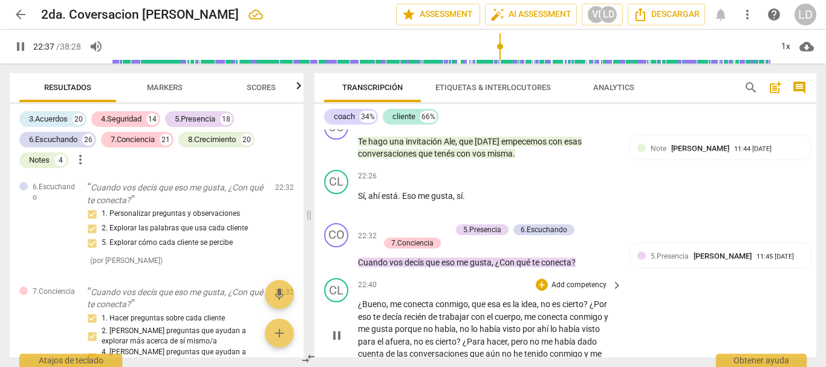
scroll to position [5046, 0]
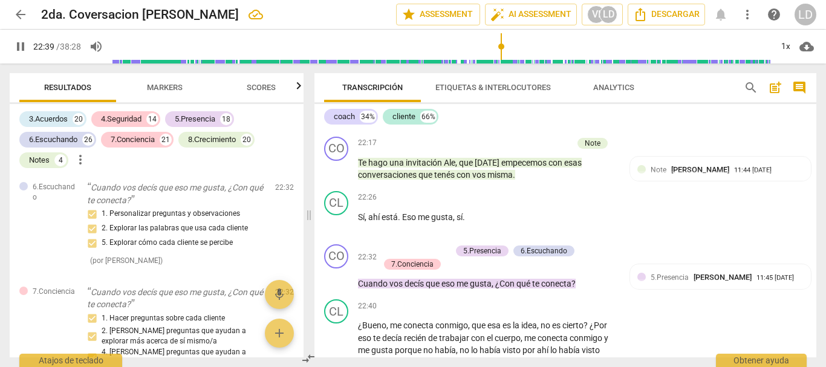
click at [16, 45] on span "pause" at bounding box center [20, 46] width 15 height 15
type input "1360"
click at [422, 256] on p "Add competency" at bounding box center [422, 251] width 57 height 11
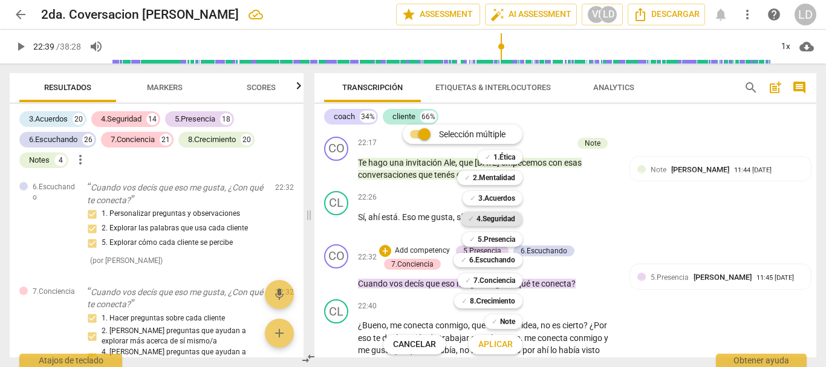
click at [504, 221] on b "4.Seguridad" at bounding box center [496, 219] width 39 height 15
click at [503, 244] on b "5.Presencia" at bounding box center [497, 239] width 38 height 15
click at [503, 263] on b "6.Escuchando" at bounding box center [492, 260] width 46 height 15
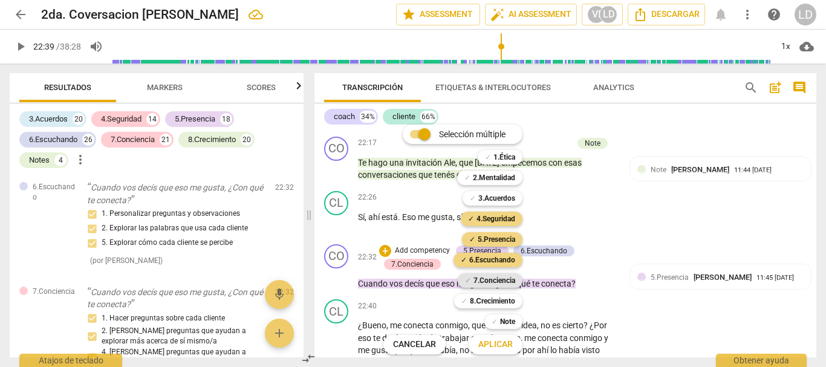
click at [500, 285] on b "7.Conciencia" at bounding box center [495, 280] width 42 height 15
click at [501, 339] on span "Aplicar" at bounding box center [495, 345] width 34 height 12
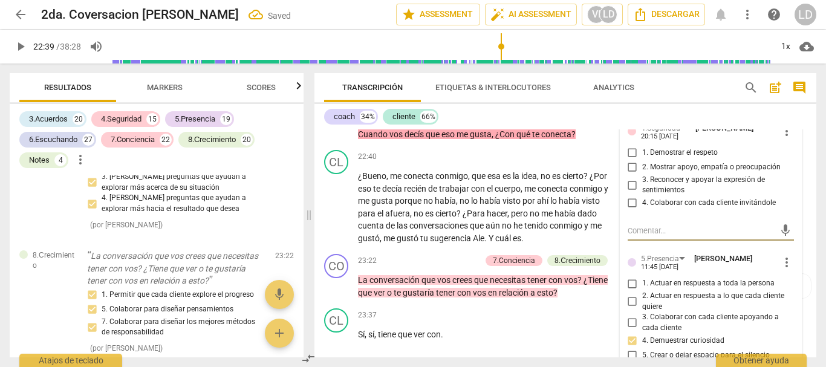
scroll to position [12647, 0]
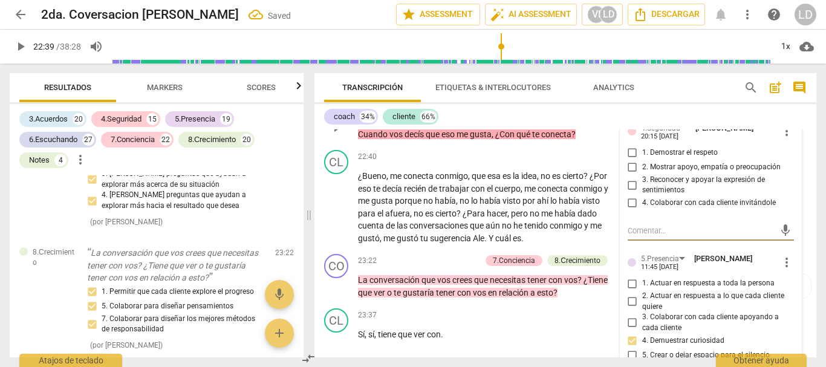
click at [631, 160] on input "1. Demostrar el respeto" at bounding box center [632, 153] width 19 height 15
checkbox input "true"
click at [629, 175] on input "2. Mostrar apoyo, empatía o preocupación" at bounding box center [632, 167] width 19 height 15
checkbox input "true"
click at [625, 192] on input "3. Reconocer y apoyar la expresión de sentimientos" at bounding box center [632, 185] width 19 height 15
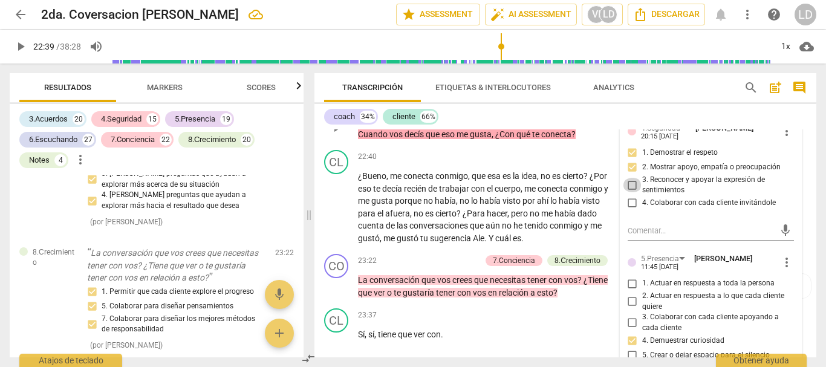
checkbox input "true"
click at [629, 211] on input "4. Colaborar con cada cliente invitándole" at bounding box center [632, 203] width 19 height 15
checkbox input "true"
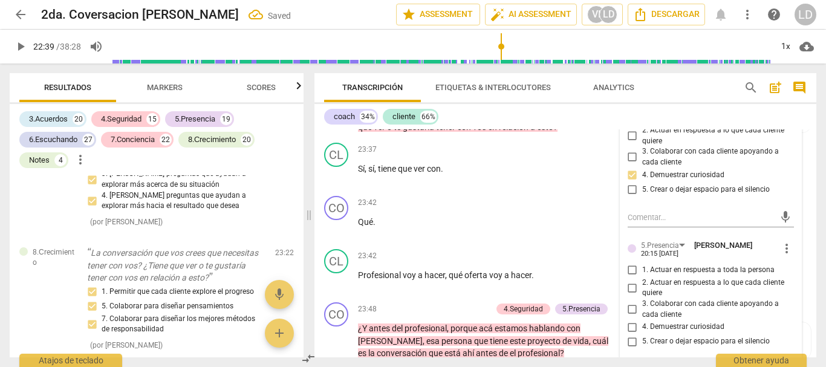
scroll to position [5377, 0]
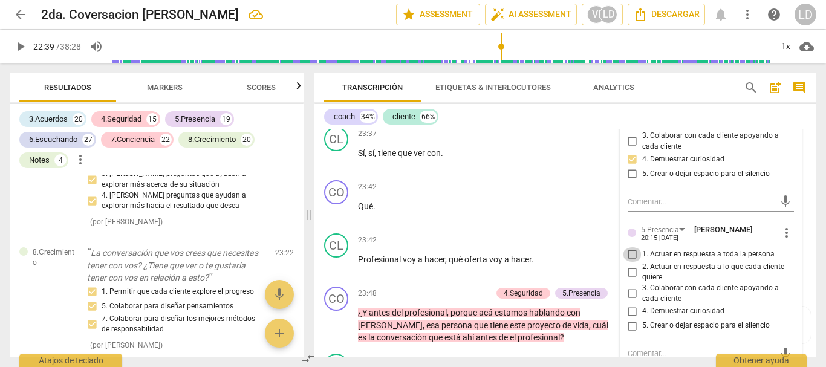
click at [626, 262] on input "1. Actuar en respuesta a toda la persona" at bounding box center [632, 254] width 19 height 15
checkbox input "true"
click at [629, 279] on input "2. Actuar en respuesta a lo que cada cliente quiere" at bounding box center [632, 272] width 19 height 15
checkbox input "true"
drag, startPoint x: 638, startPoint y: 307, endPoint x: 637, endPoint y: 321, distance: 13.9
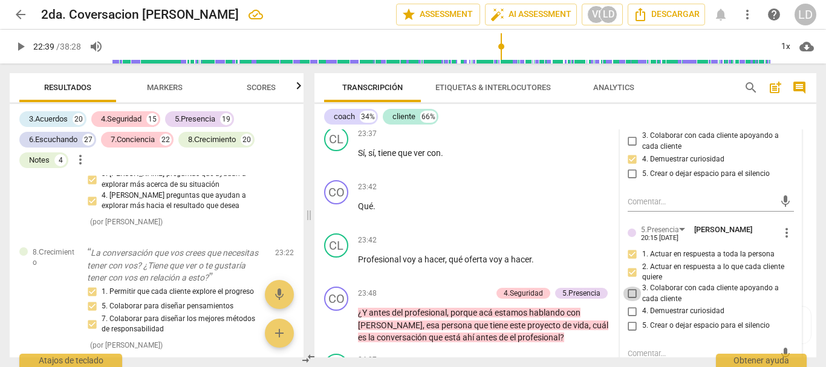
click at [637, 301] on input "3. Colaborar con cada cliente apoyando a cada cliente" at bounding box center [632, 294] width 19 height 15
checkbox input "true"
click at [631, 319] on input "4. Demuestrar curiosidad" at bounding box center [632, 311] width 19 height 15
checkbox input "true"
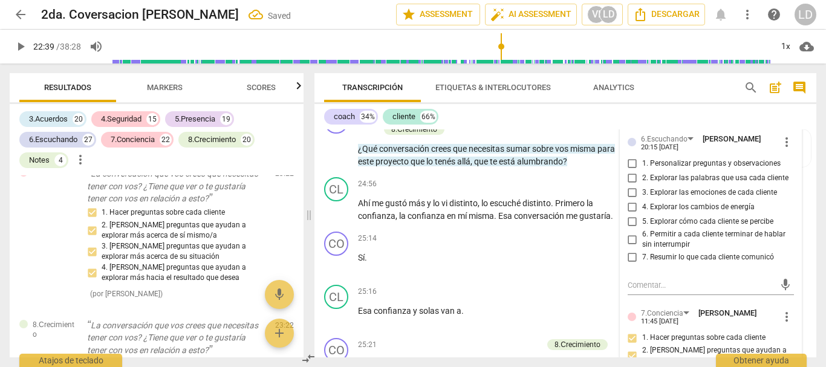
scroll to position [5800, 0]
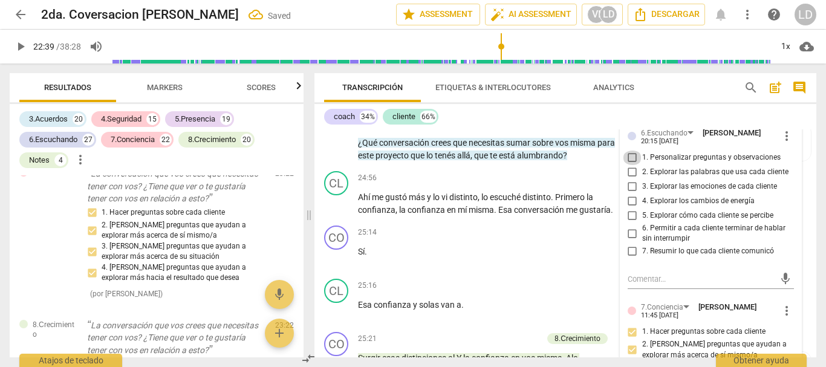
click at [630, 165] on input "1. Personalizar preguntas y observaciones" at bounding box center [632, 158] width 19 height 15
checkbox input "true"
click at [627, 180] on input "2. Explorar las palabras que usa cada cliente" at bounding box center [632, 172] width 19 height 15
checkbox input "true"
click at [630, 194] on input "3. Explorar las emociones de cada cliente" at bounding box center [632, 187] width 19 height 15
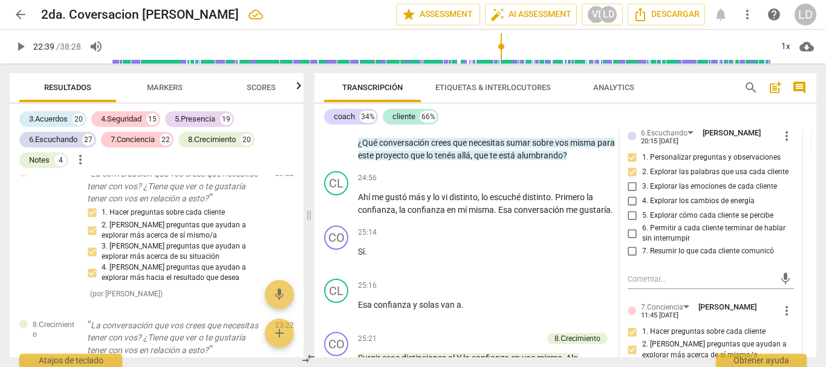
checkbox input "true"
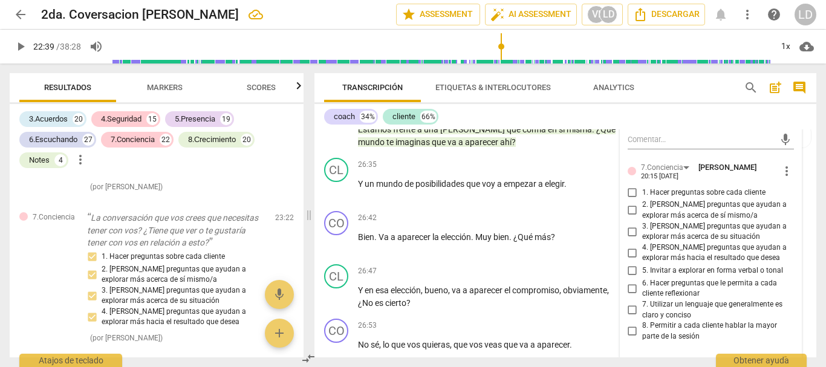
scroll to position [6163, 0]
click at [630, 199] on input "1. Hacer preguntas sobre cada cliente" at bounding box center [632, 192] width 19 height 15
checkbox input "true"
click at [630, 217] on input "2. [PERSON_NAME] preguntas que ayudan a explorar más acerca de sí mismo/a" at bounding box center [632, 210] width 19 height 15
checkbox input "true"
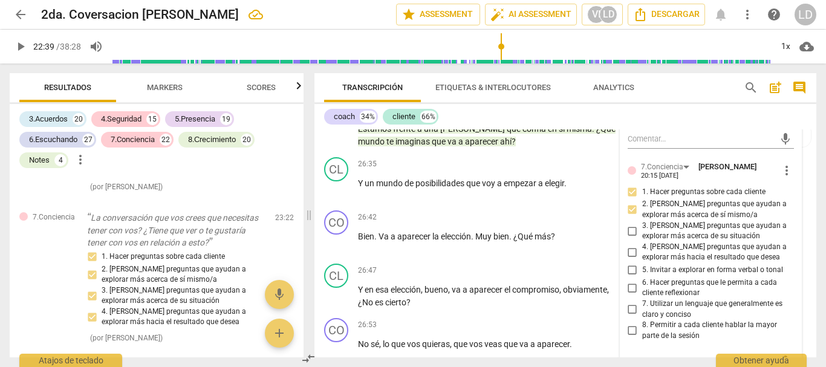
click at [632, 295] on input "6. Hacer preguntas que le permita a cada cliente reflexionar" at bounding box center [632, 288] width 19 height 15
checkbox input "true"
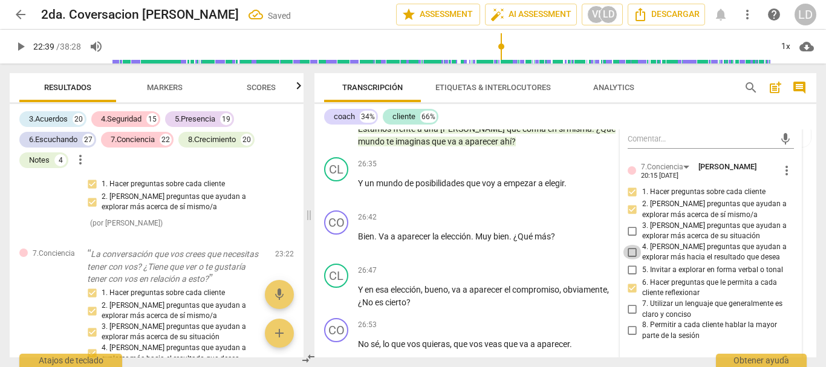
click at [623, 260] on input "4. [PERSON_NAME] preguntas que ayudan a explorar más hacia el resultado que des…" at bounding box center [632, 252] width 19 height 15
checkbox input "true"
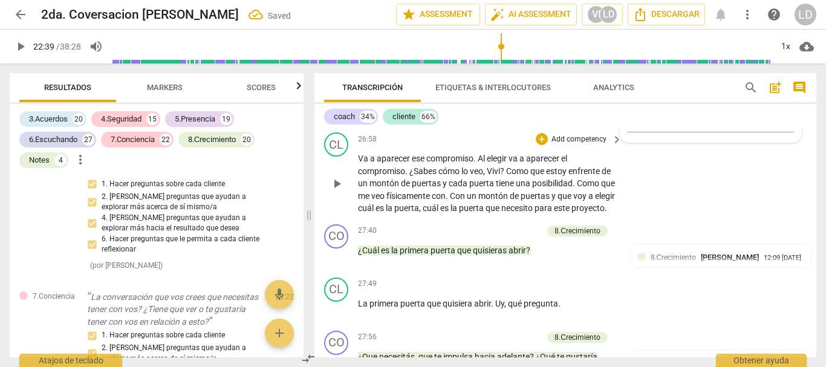
scroll to position [6405, 0]
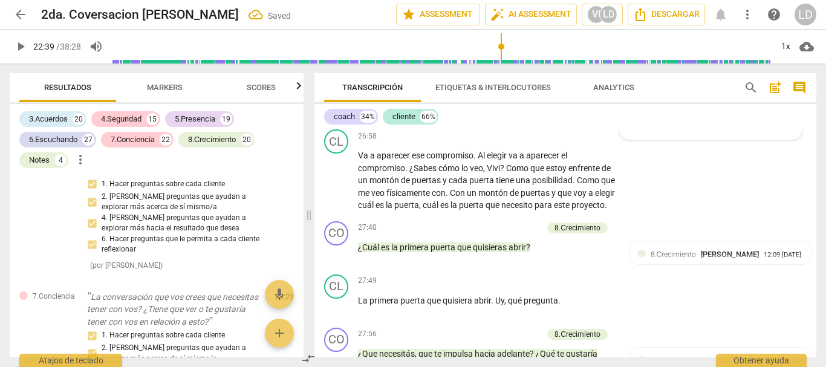
click at [805, 114] on div "coach 34% cliente 66%" at bounding box center [565, 116] width 483 height 21
click at [19, 48] on span "play_arrow" at bounding box center [20, 46] width 15 height 15
click at [16, 41] on span "pause" at bounding box center [20, 46] width 15 height 15
type input "1372"
